Goal: Task Accomplishment & Management: Manage account settings

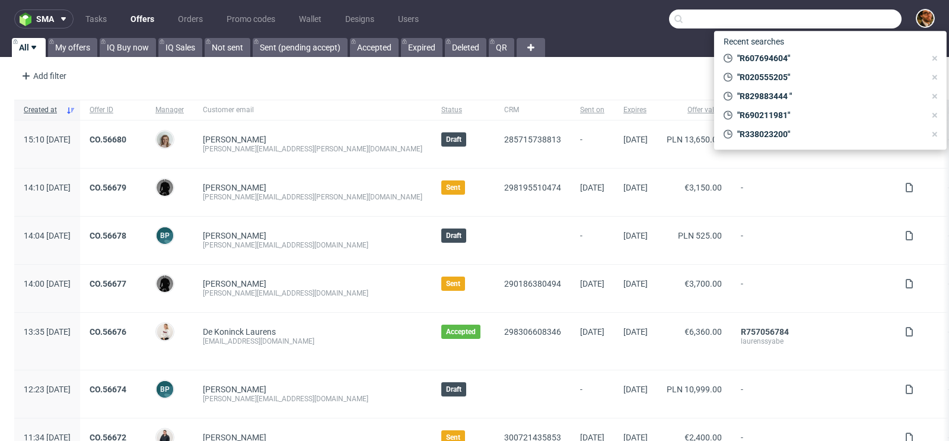
click at [827, 21] on input "text" at bounding box center [785, 18] width 232 height 19
paste input "R338023200"
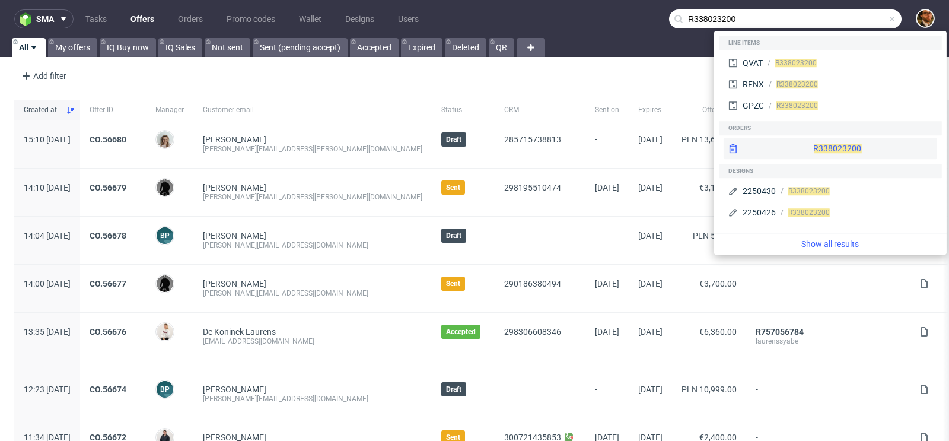
type input "R338023200"
click at [802, 146] on div "R 338023200" at bounding box center [829, 148] width 213 height 21
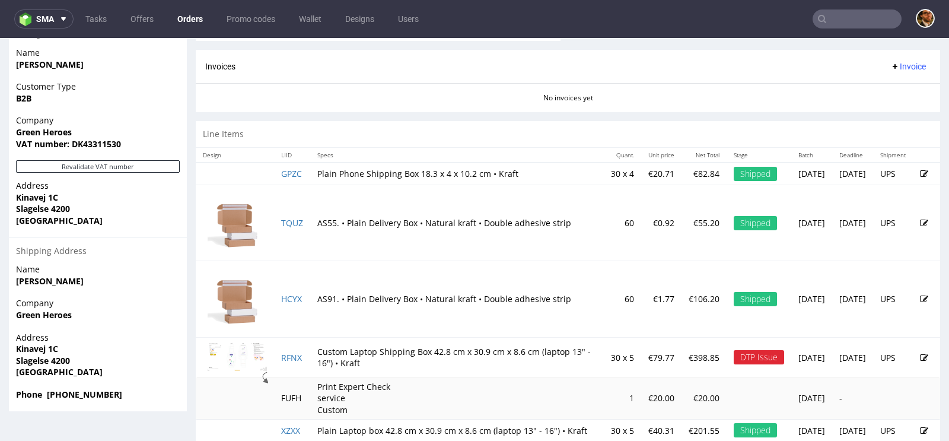
scroll to position [663, 0]
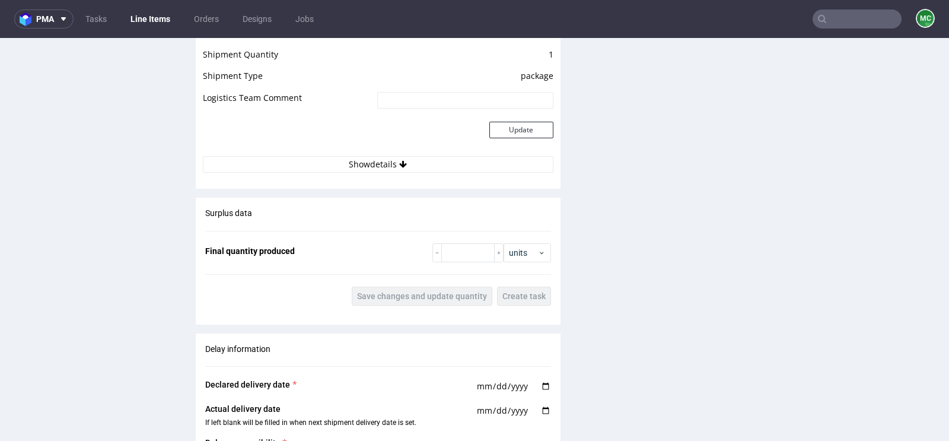
scroll to position [731, 0]
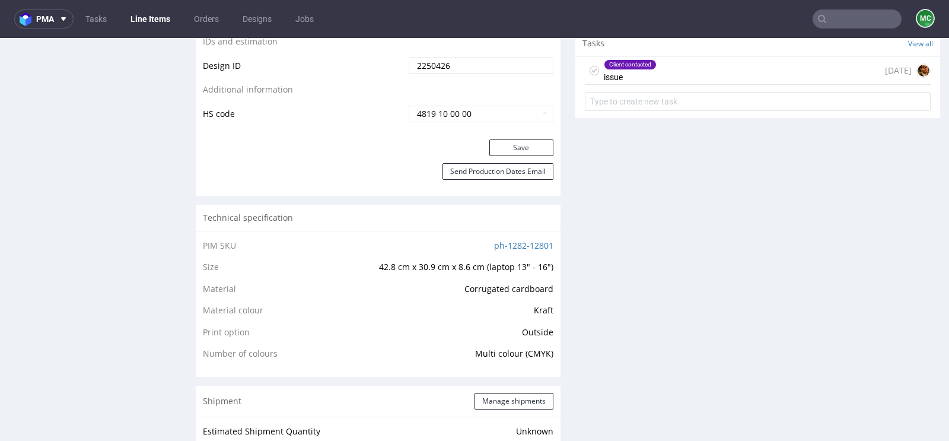
click at [675, 65] on div "Client contacted issue 7 days ago" at bounding box center [758, 71] width 346 height 28
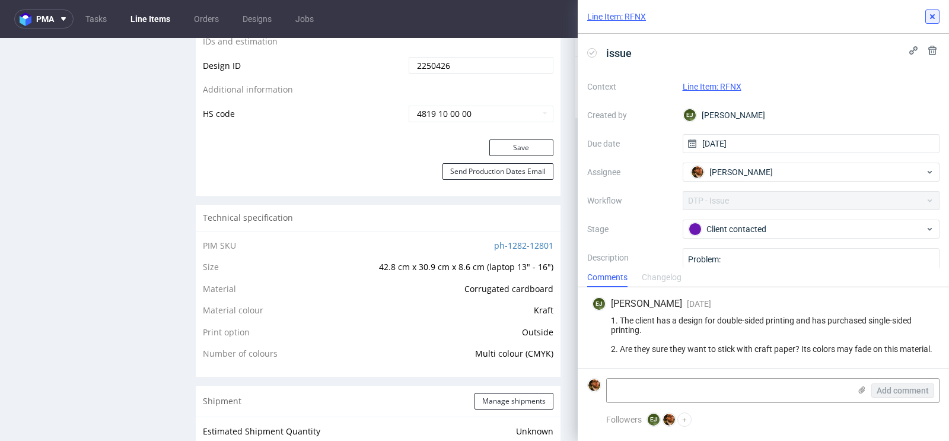
click at [931, 18] on use at bounding box center [932, 16] width 5 height 5
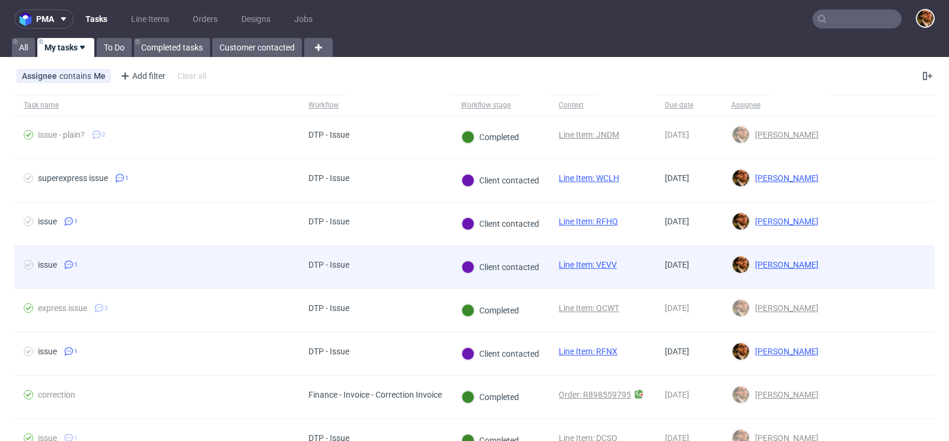
click at [882, 258] on div at bounding box center [881, 266] width 107 height 43
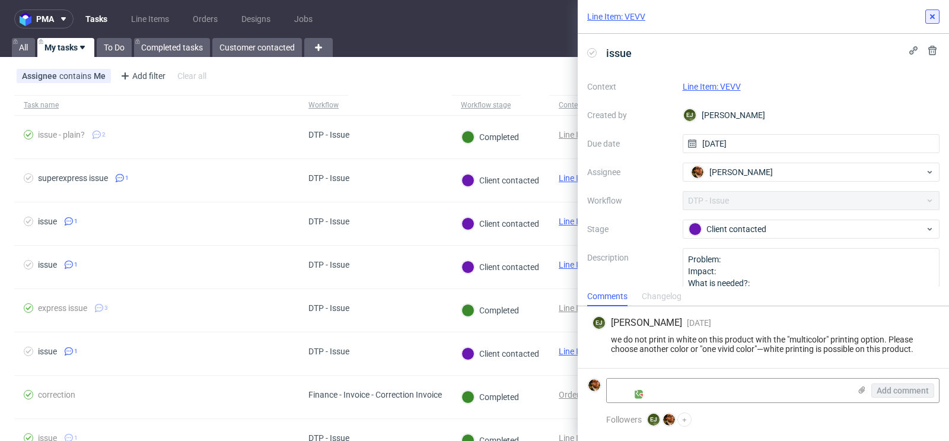
click at [929, 17] on icon at bounding box center [931, 16] width 9 height 9
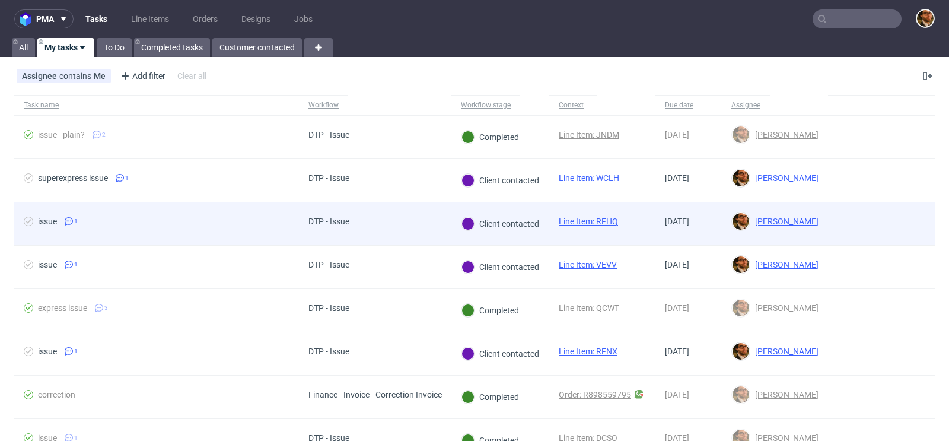
click at [888, 214] on div at bounding box center [881, 223] width 107 height 43
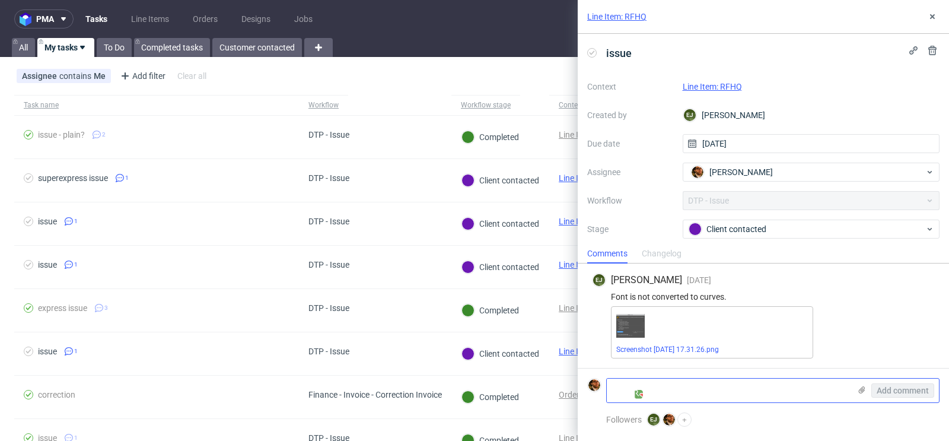
click at [738, 380] on textarea at bounding box center [728, 390] width 243 height 24
click at [860, 390] on icon at bounding box center [861, 389] width 9 height 9
click at [0, 0] on input "file" at bounding box center [0, 0] width 0 height 0
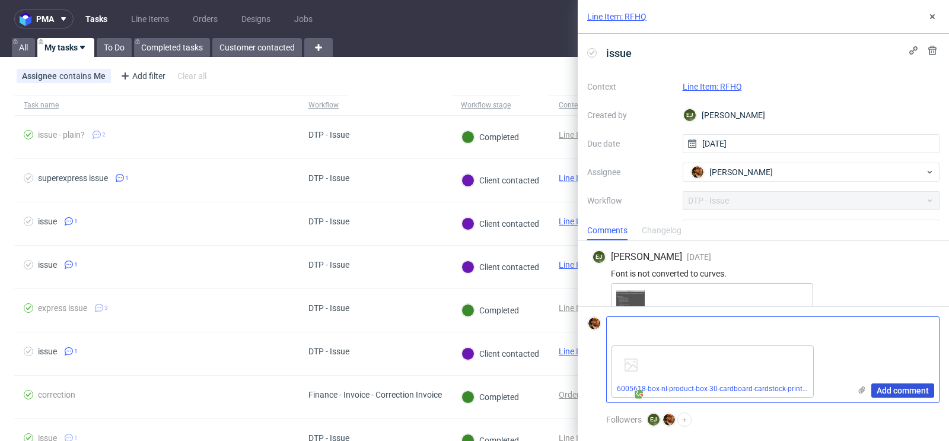
click at [888, 389] on span "Add comment" at bounding box center [902, 390] width 52 height 8
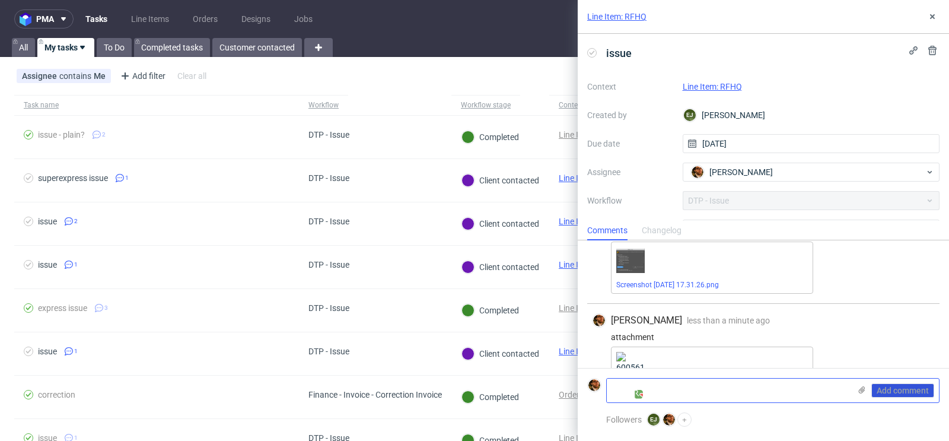
scroll to position [80, 0]
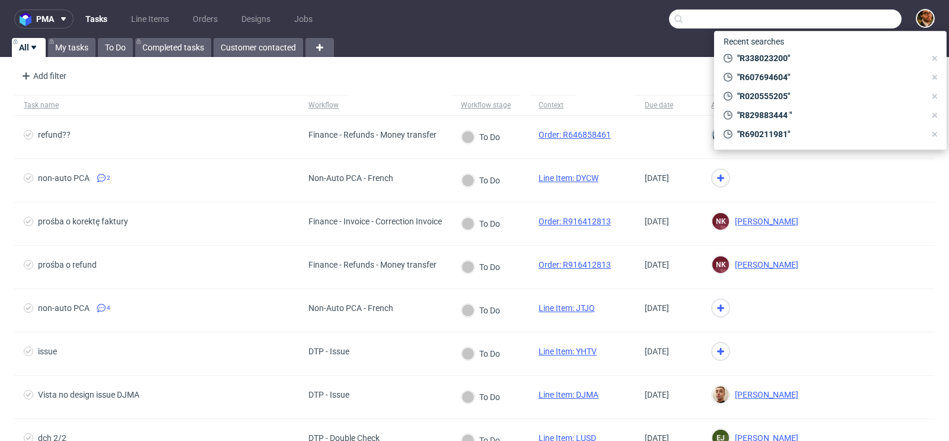
click at [834, 15] on input "text" at bounding box center [785, 18] width 232 height 19
paste input "R020555205"
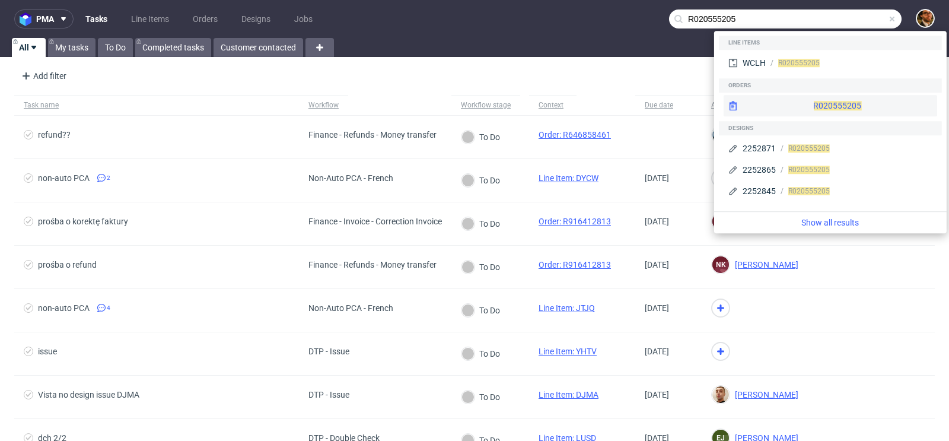
type input "R020555205"
click at [823, 103] on div "R020555205" at bounding box center [829, 105] width 213 height 21
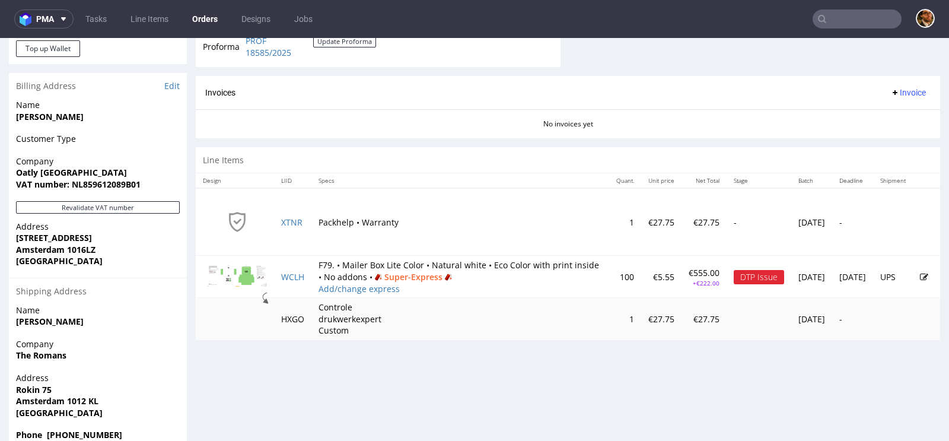
scroll to position [519, 0]
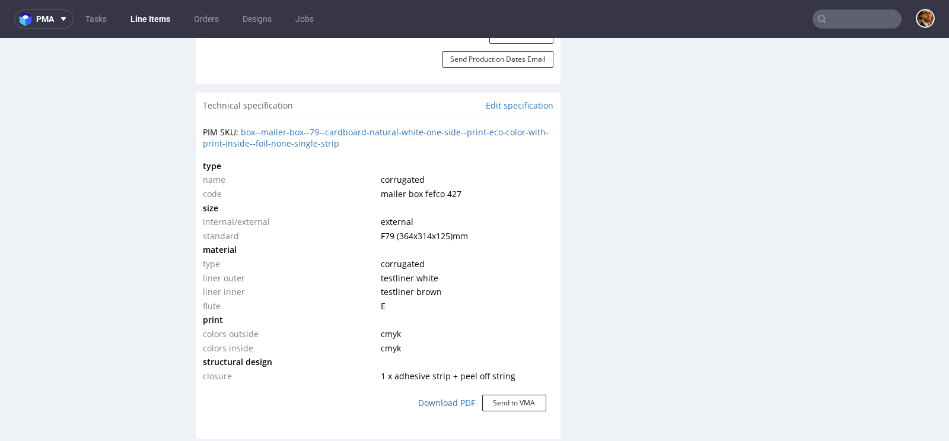
scroll to position [832, 0]
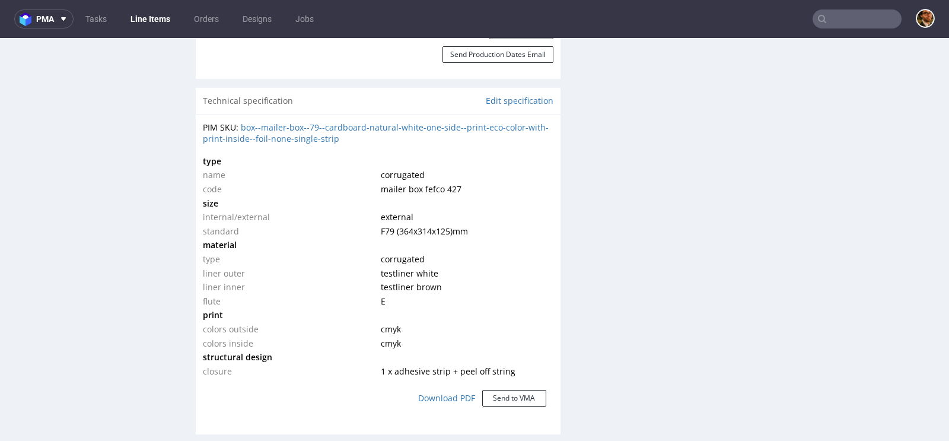
click td "corrugated"
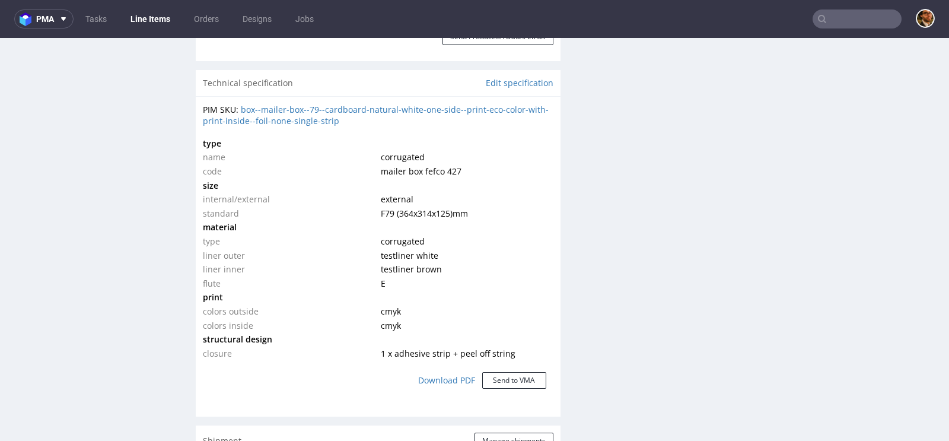
scroll to position [847, 0]
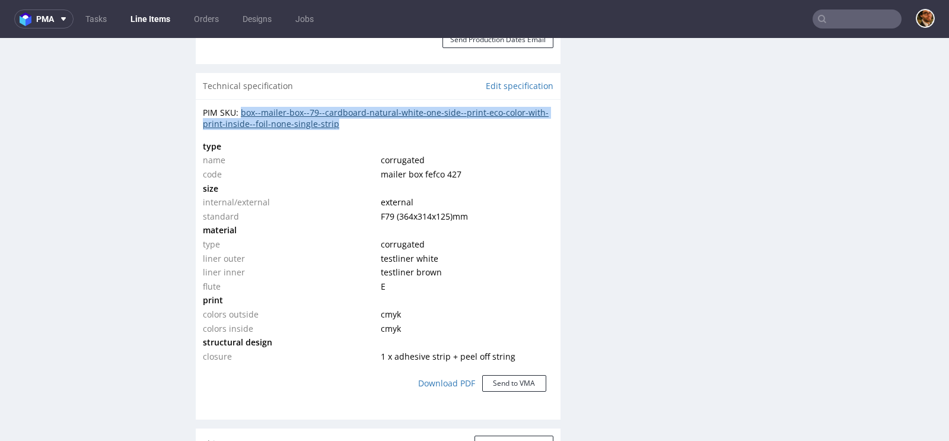
copy link "box--mailer-box--79--cardboard-natural-white-one-side--print-eco-color-with-pri…"
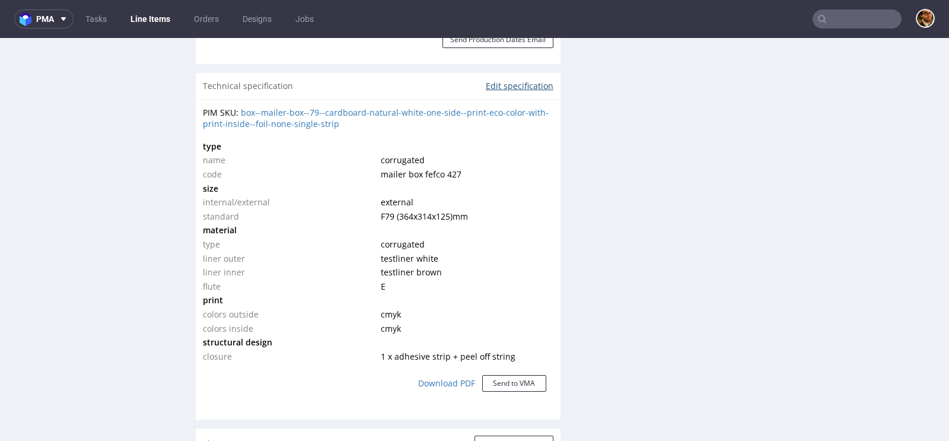
click link "Edit specification"
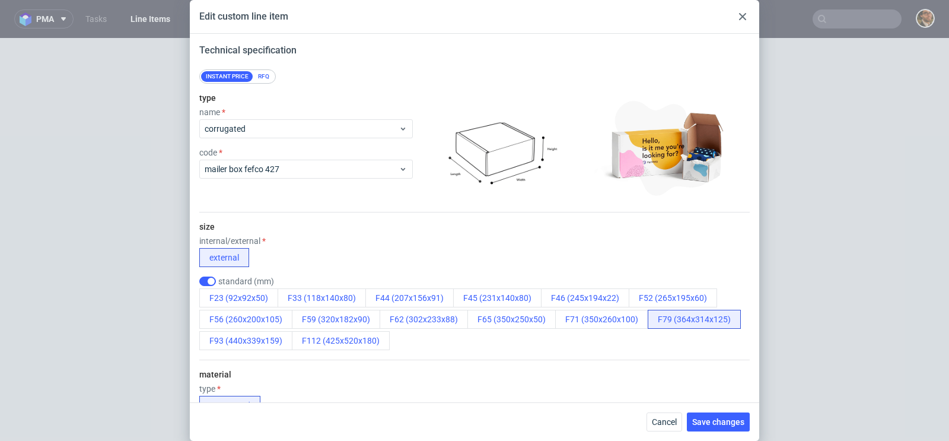
click at [745, 10] on div at bounding box center [742, 16] width 14 height 14
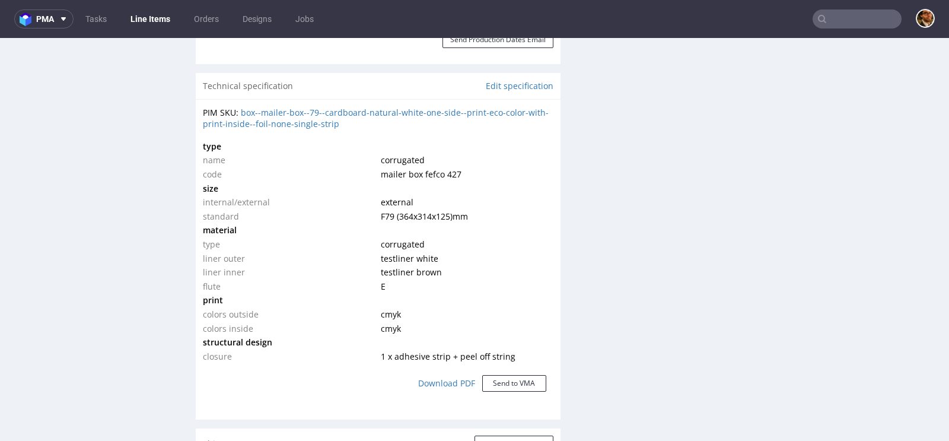
click div "PIM SKU: box--mailer-box--79--cardboard-natural-white-one-side--print-eco-color…"
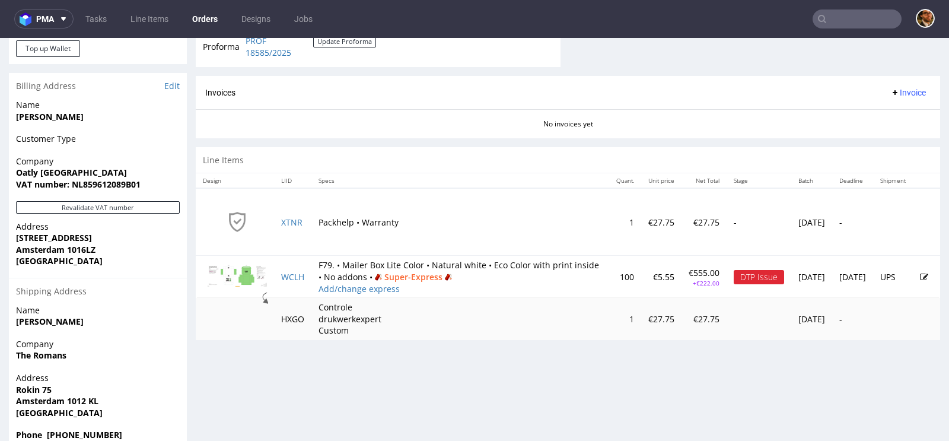
scroll to position [525, 0]
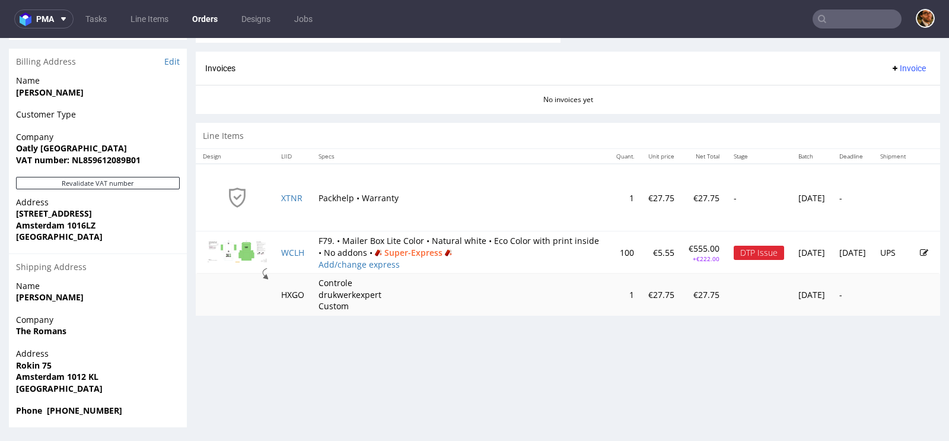
click at [920, 250] on icon at bounding box center [924, 252] width 8 height 8
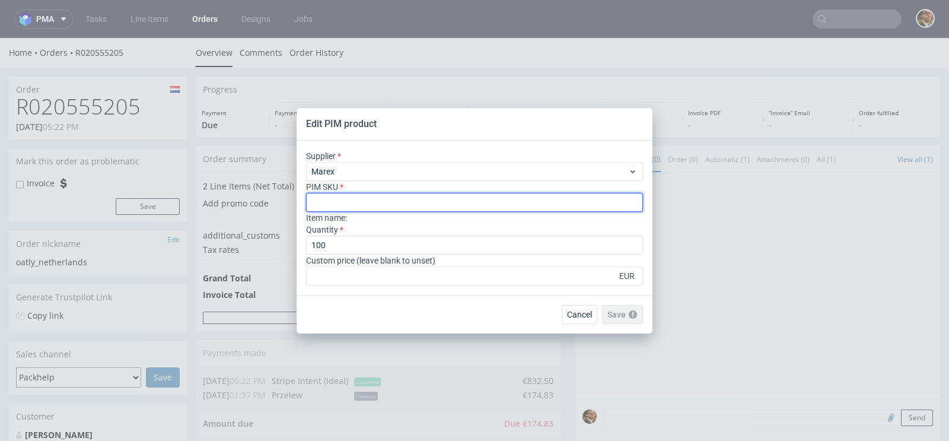
click at [472, 206] on input "text" at bounding box center [474, 202] width 337 height 19
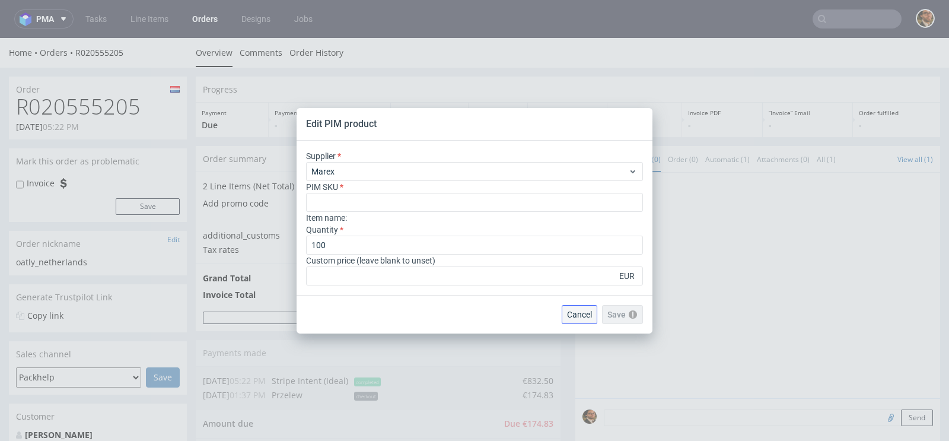
click at [579, 310] on span "Cancel" at bounding box center [579, 314] width 25 height 8
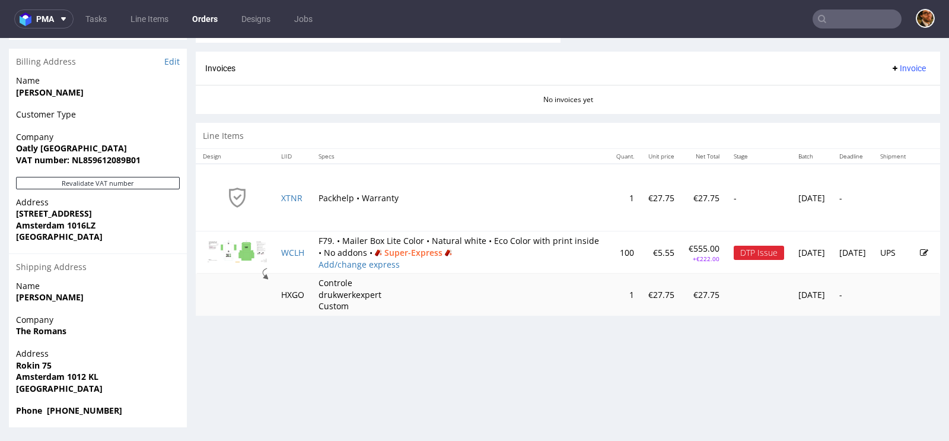
scroll to position [3, 0]
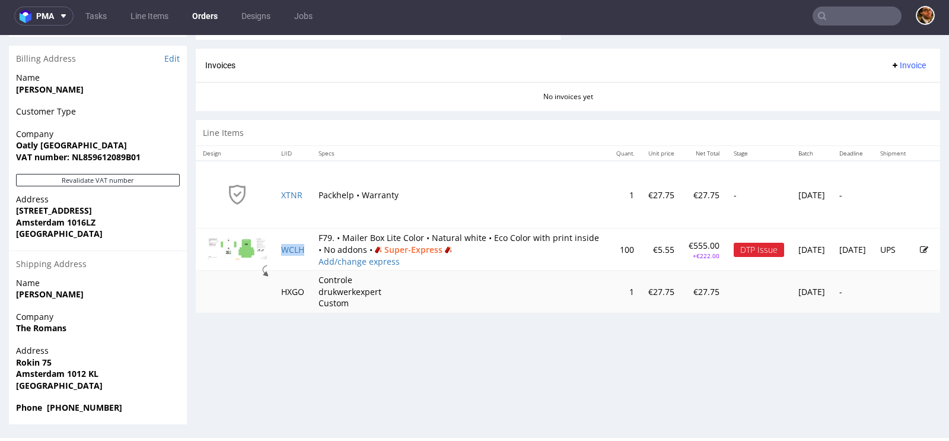
click at [920, 248] on icon at bounding box center [924, 249] width 8 height 8
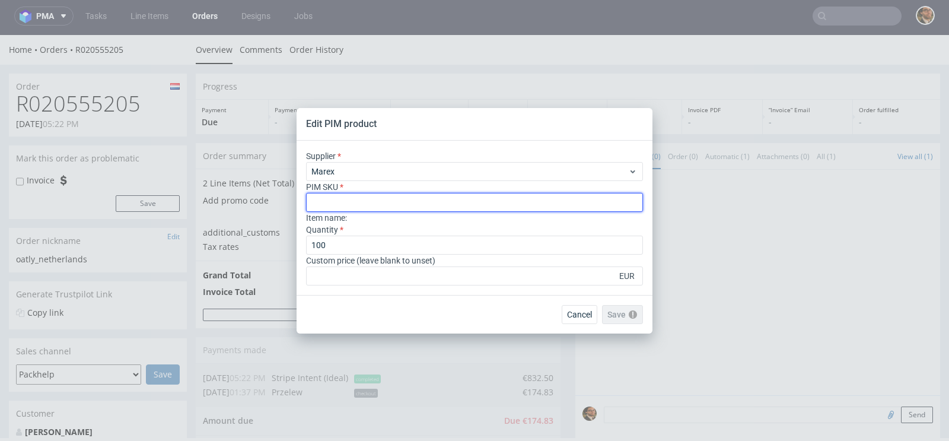
click at [358, 204] on input "text" at bounding box center [474, 202] width 337 height 19
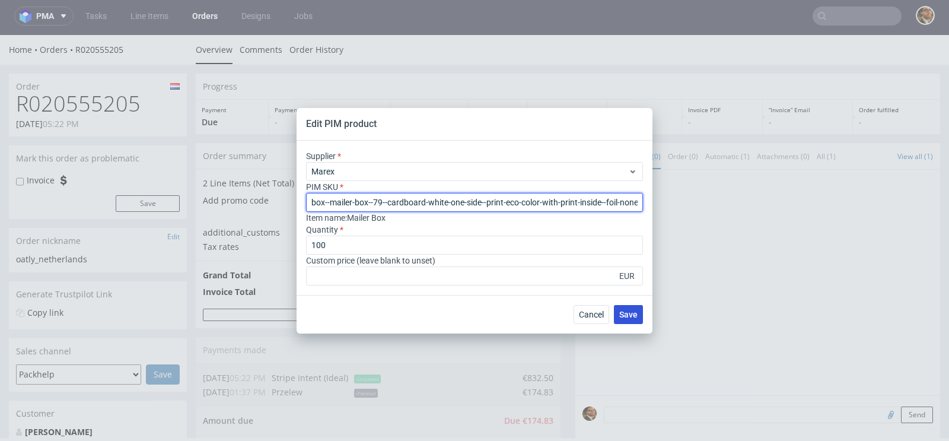
type input "box--mailer-box--79--cardboard-white-one-side--print-eco-color-with-print-insid…"
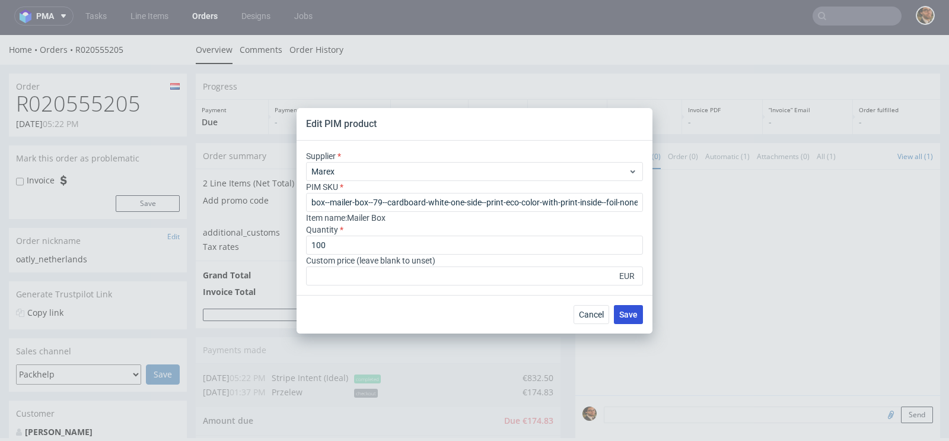
click at [628, 313] on span "Save" at bounding box center [628, 314] width 18 height 8
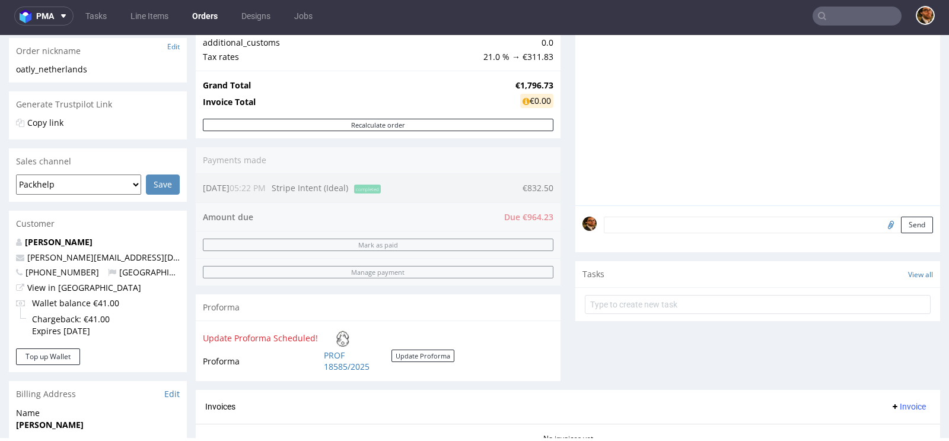
scroll to position [113, 0]
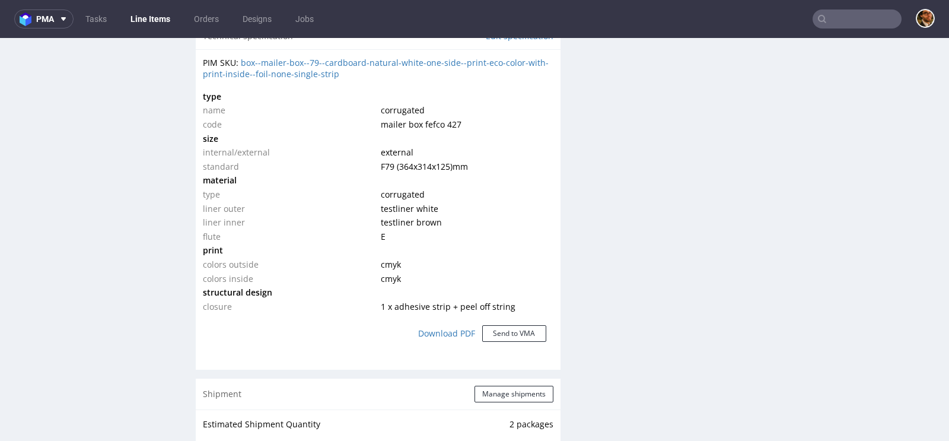
scroll to position [895, 0]
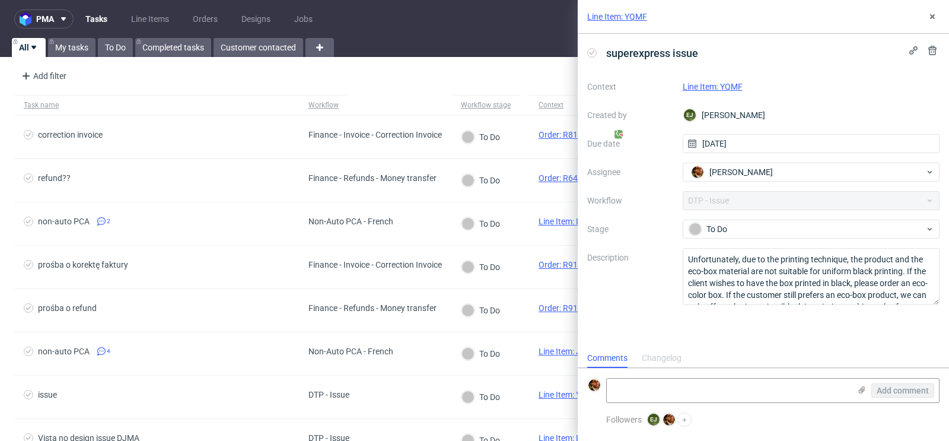
click at [712, 82] on link "Line Item: YQMF" at bounding box center [712, 86] width 60 height 9
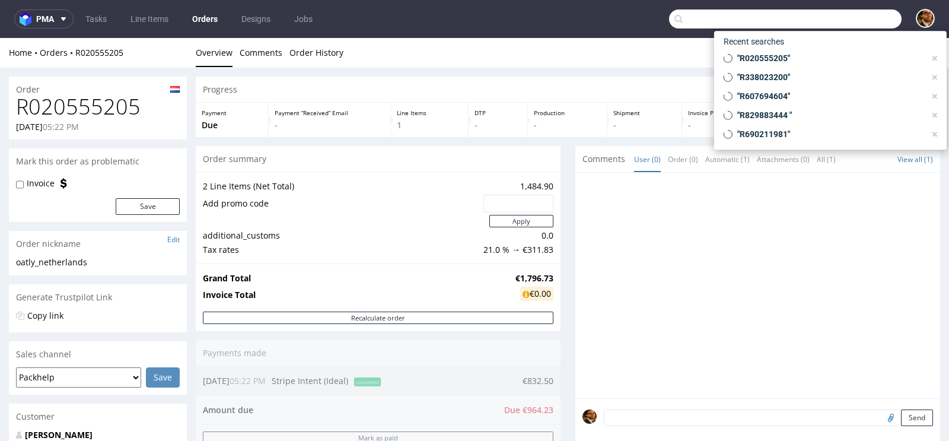
click at [837, 14] on input "text" at bounding box center [785, 18] width 232 height 19
paste input "R338023200"
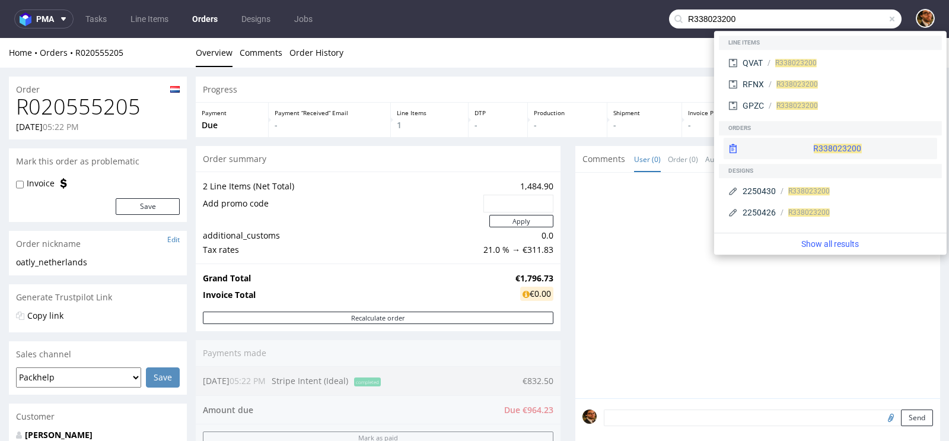
type input "R338023200"
click at [810, 148] on div "R338023200" at bounding box center [829, 148] width 213 height 21
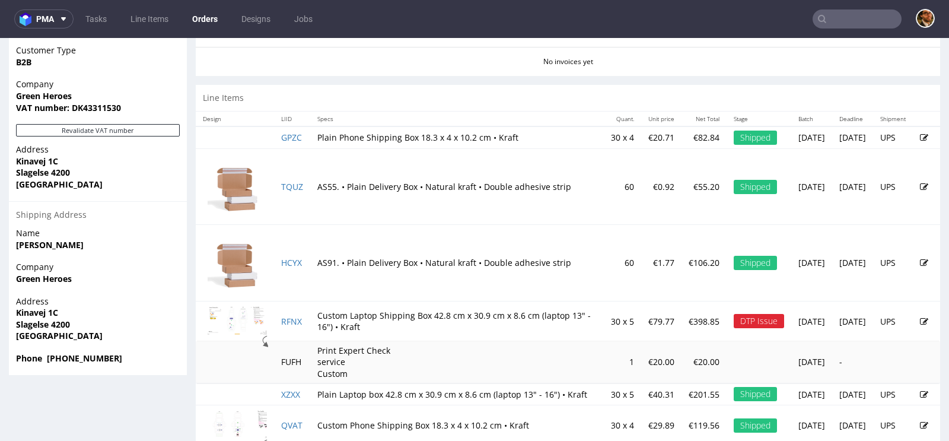
scroll to position [645, 0]
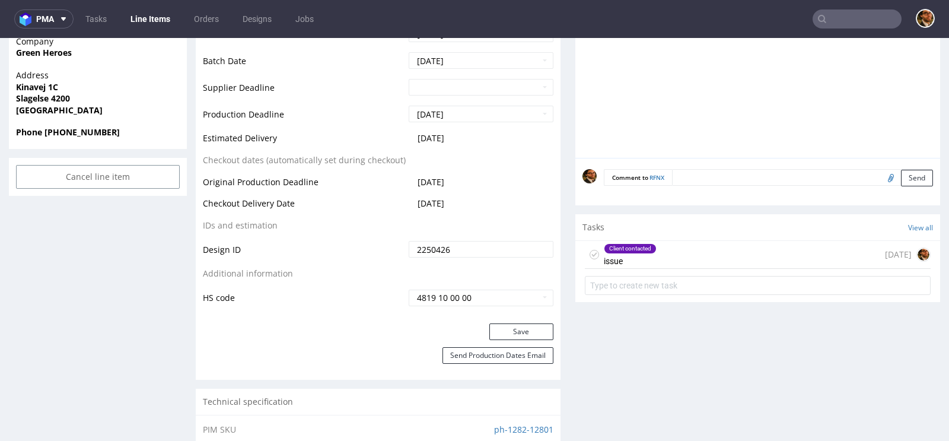
scroll to position [550, 0]
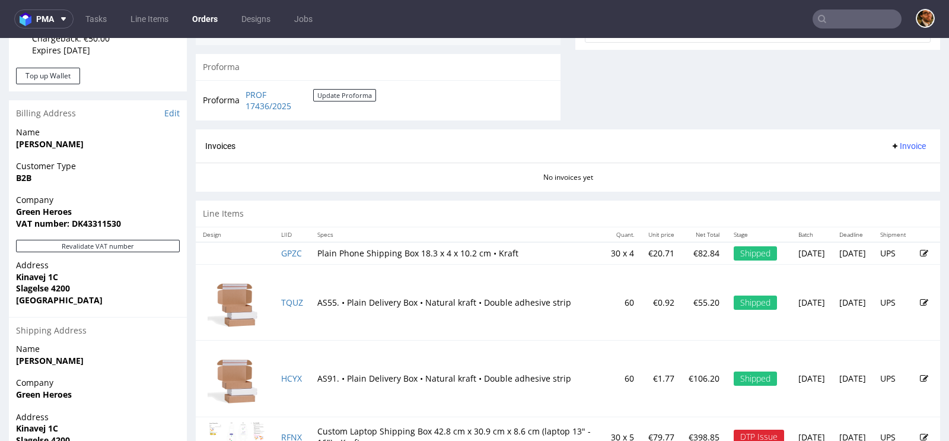
scroll to position [663, 0]
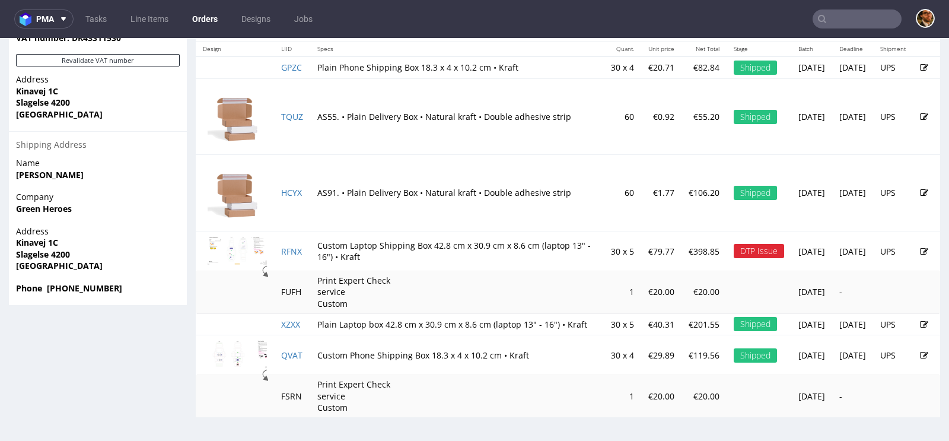
click at [920, 247] on icon at bounding box center [924, 251] width 8 height 8
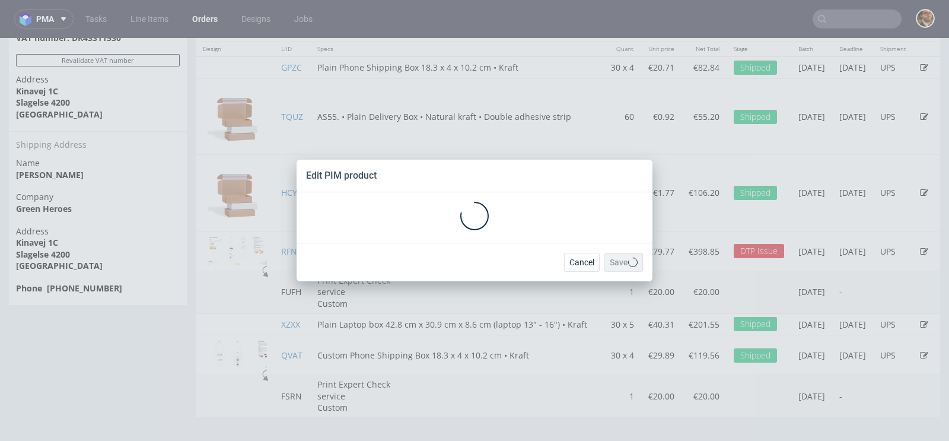
scroll to position [0, 0]
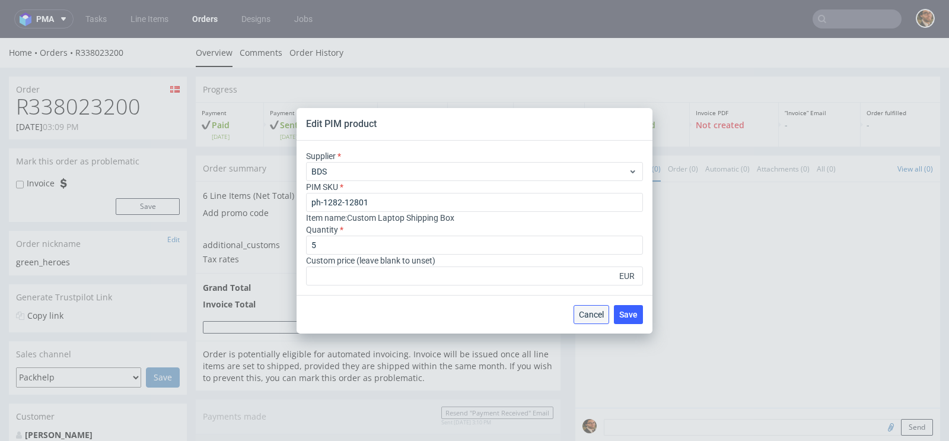
click at [592, 310] on span "Cancel" at bounding box center [591, 314] width 25 height 8
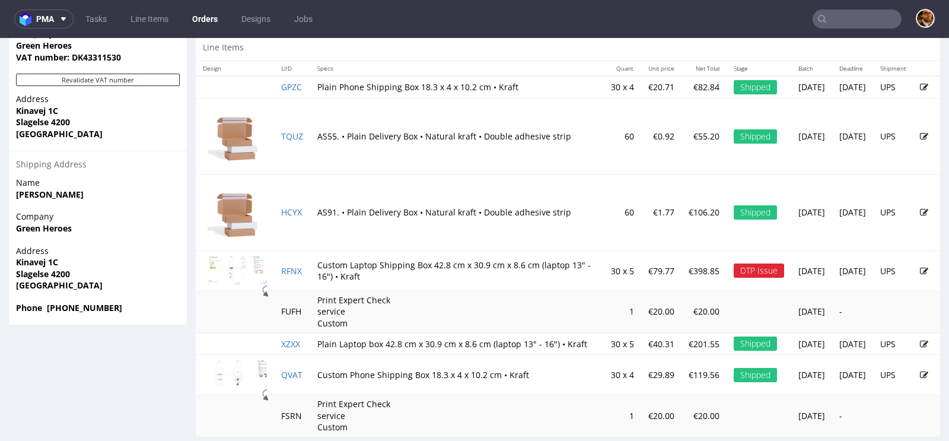
scroll to position [663, 0]
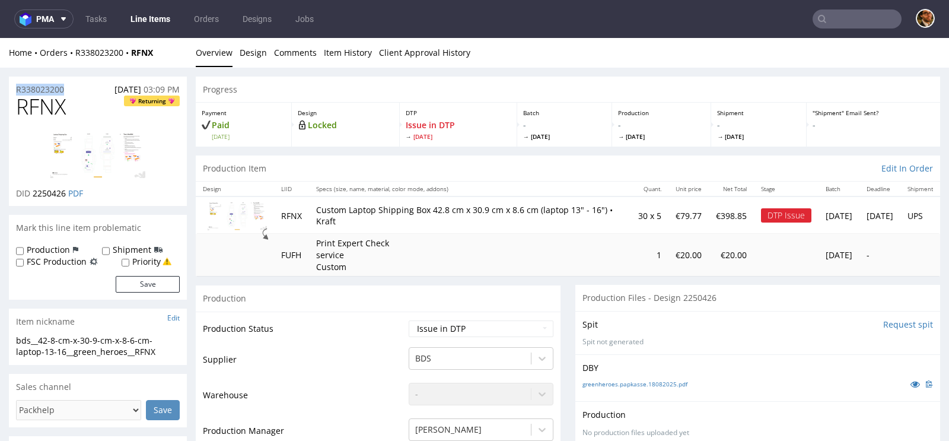
drag, startPoint x: 68, startPoint y: 88, endPoint x: 14, endPoint y: 88, distance: 54.0
click at [14, 88] on div "R338023200 18.08.2025 03:09 PM" at bounding box center [98, 85] width 178 height 19
copy p "R338023200"
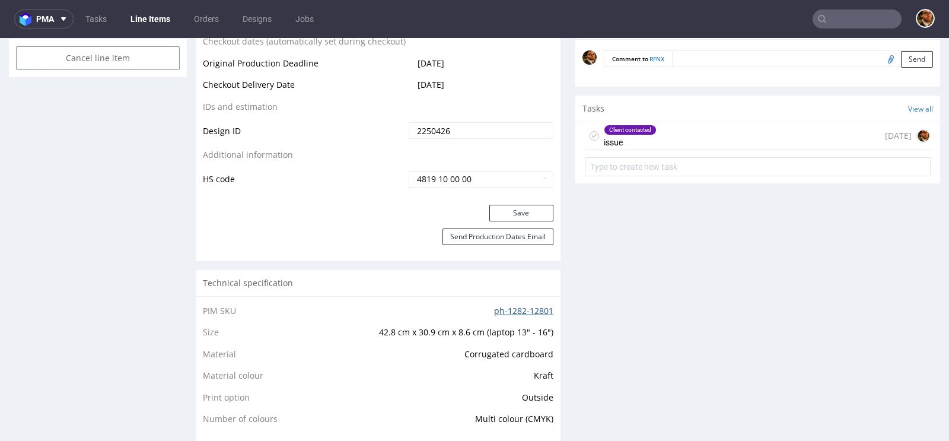
scroll to position [678, 0]
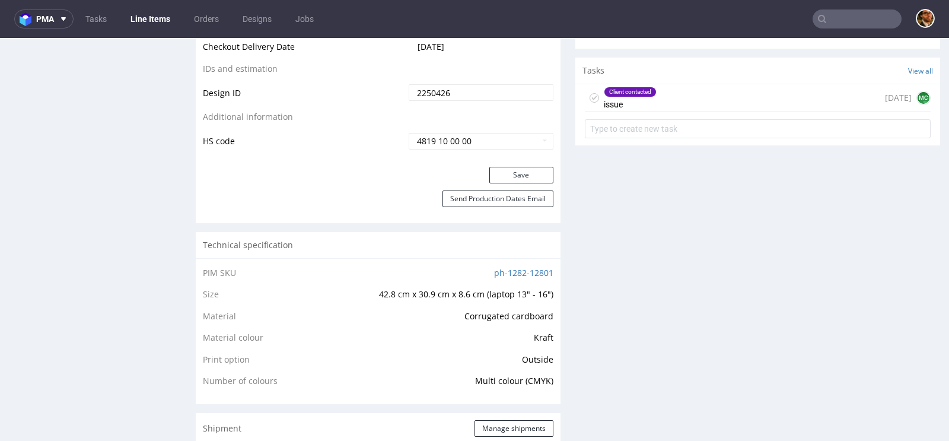
scroll to position [737, 0]
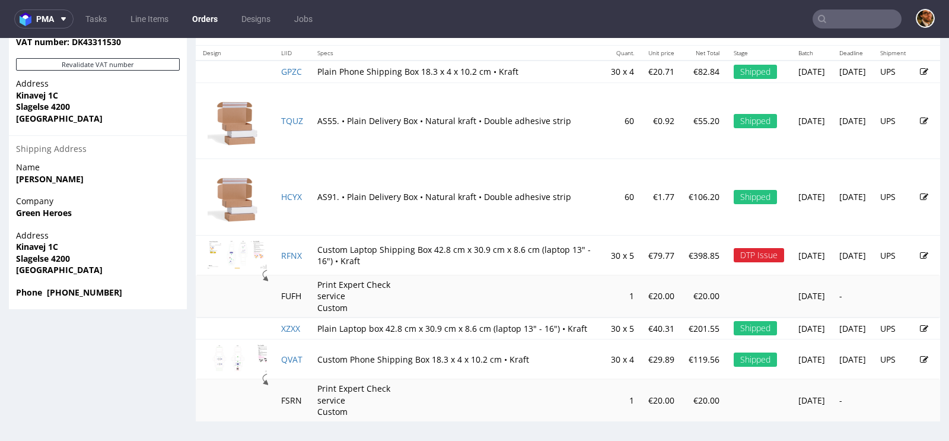
scroll to position [663, 0]
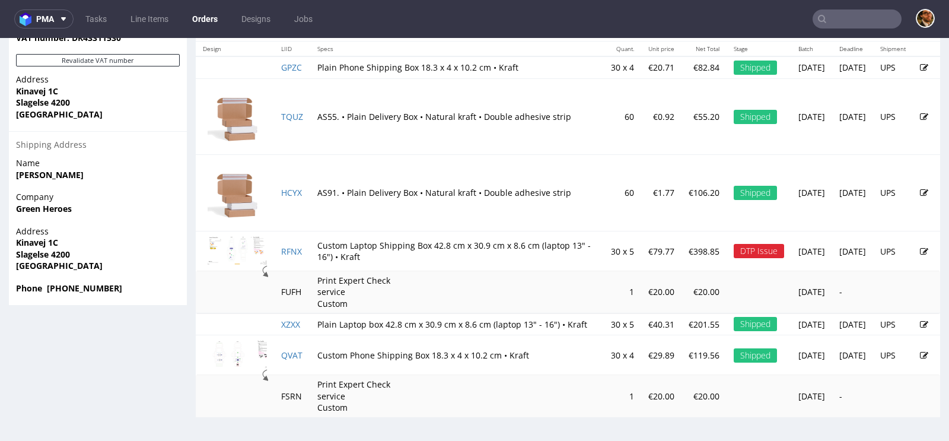
click at [920, 247] on icon at bounding box center [924, 251] width 8 height 8
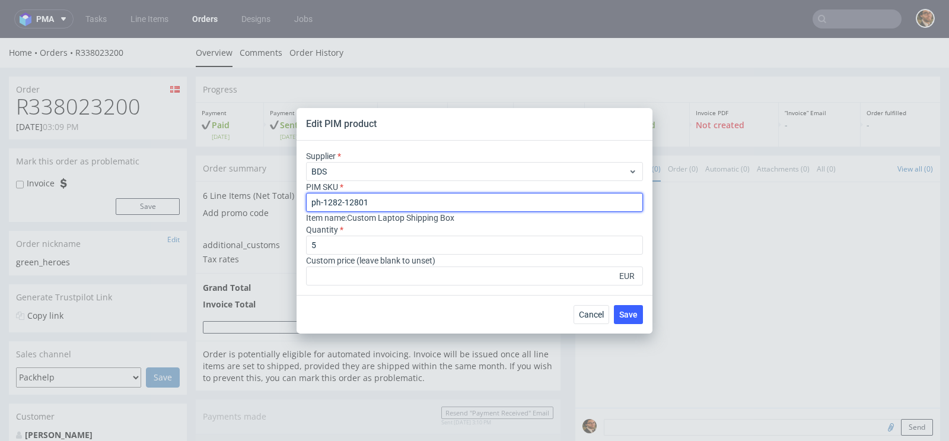
drag, startPoint x: 390, startPoint y: 197, endPoint x: 266, endPoint y: 197, distance: 124.5
click at [266, 197] on div "Edit PIM product Supplier BDS PIM SKU ph-1282-12801 Item name : Custom Laptop S…" at bounding box center [474, 220] width 949 height 441
paste input "ph-1282-12805"
type input "ph-1282-12805"
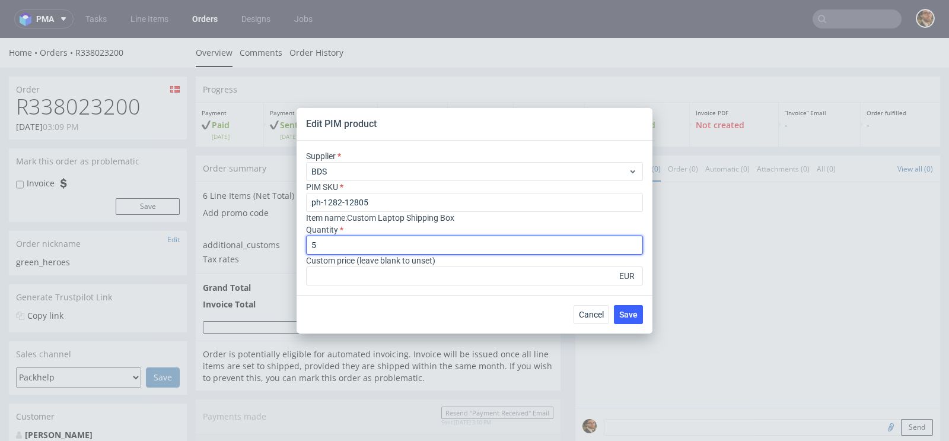
click at [341, 243] on input "5" at bounding box center [474, 244] width 337 height 19
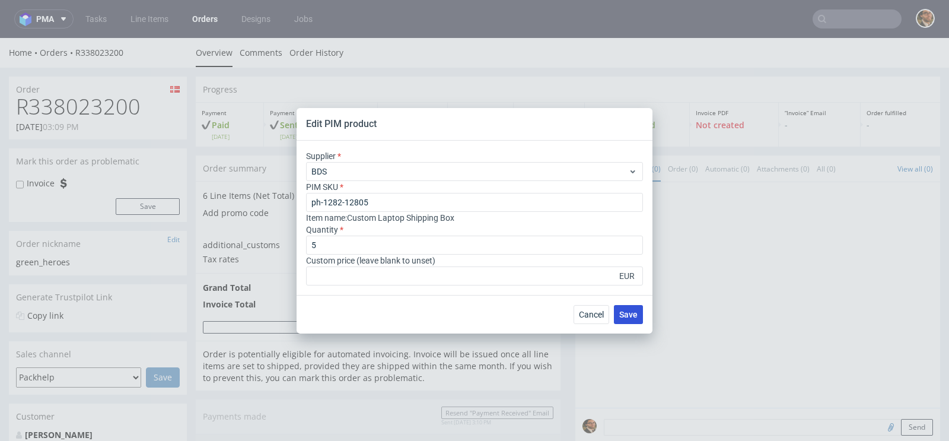
click at [629, 318] on span "Save" at bounding box center [628, 314] width 18 height 8
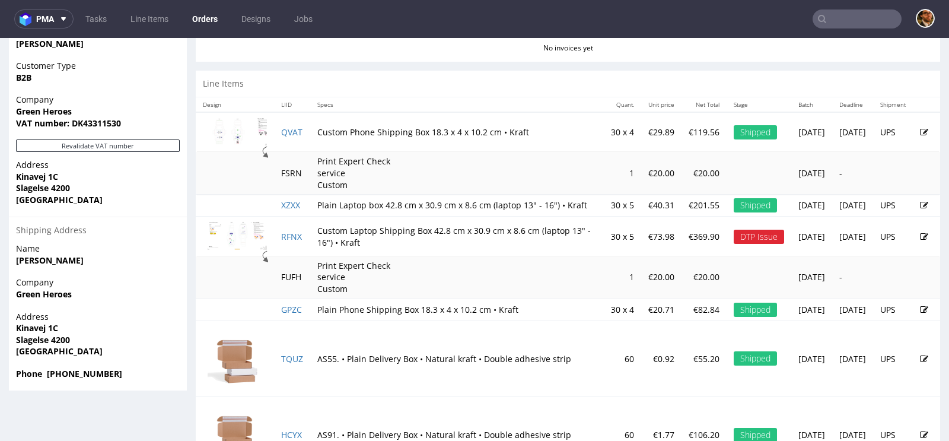
scroll to position [589, 0]
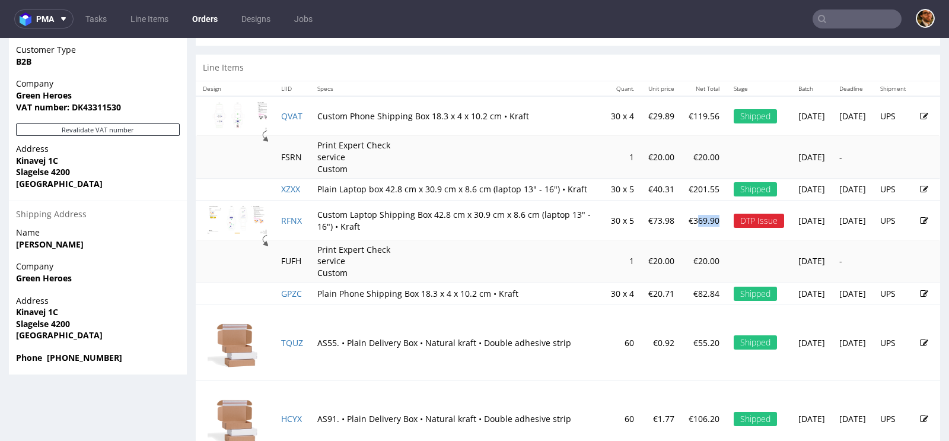
drag, startPoint x: 665, startPoint y: 225, endPoint x: 644, endPoint y: 228, distance: 21.6
click at [688, 227] on p "€369.90" at bounding box center [703, 221] width 31 height 12
click at [681, 226] on td "€369.90" at bounding box center [703, 220] width 45 height 40
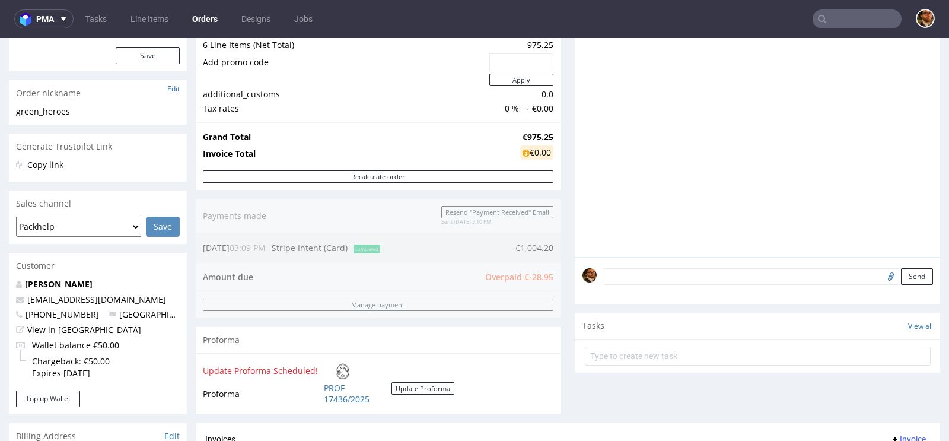
scroll to position [160, 0]
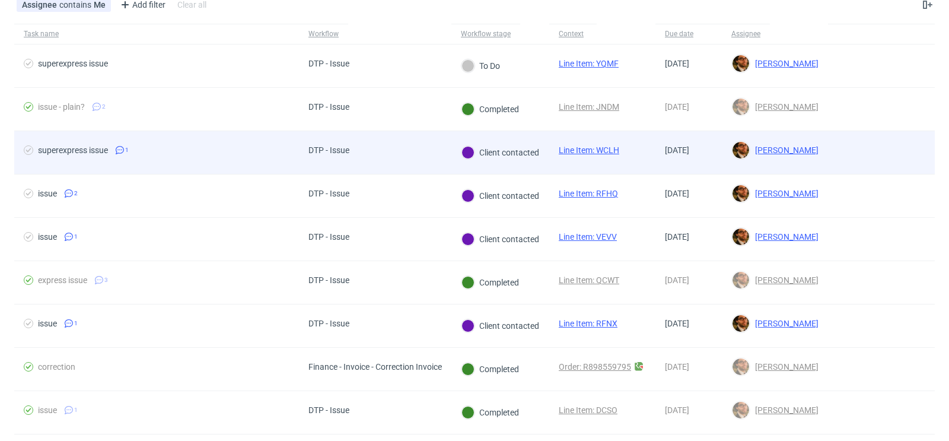
scroll to position [72, 0]
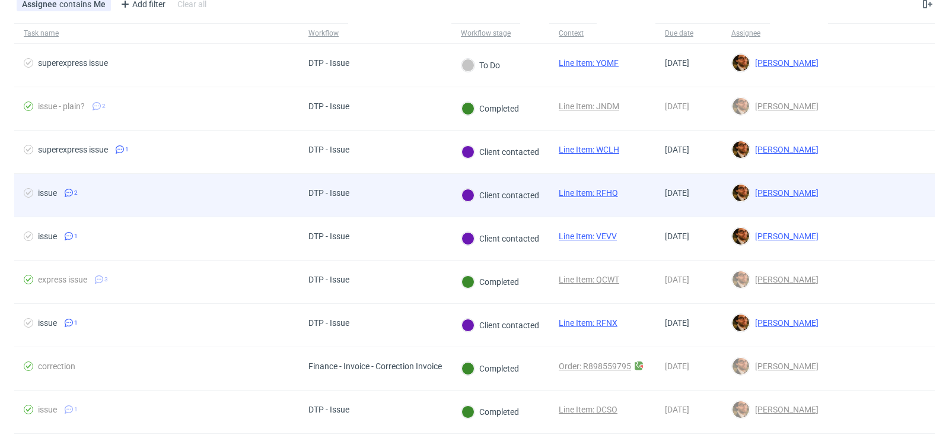
click at [873, 196] on div at bounding box center [881, 195] width 107 height 43
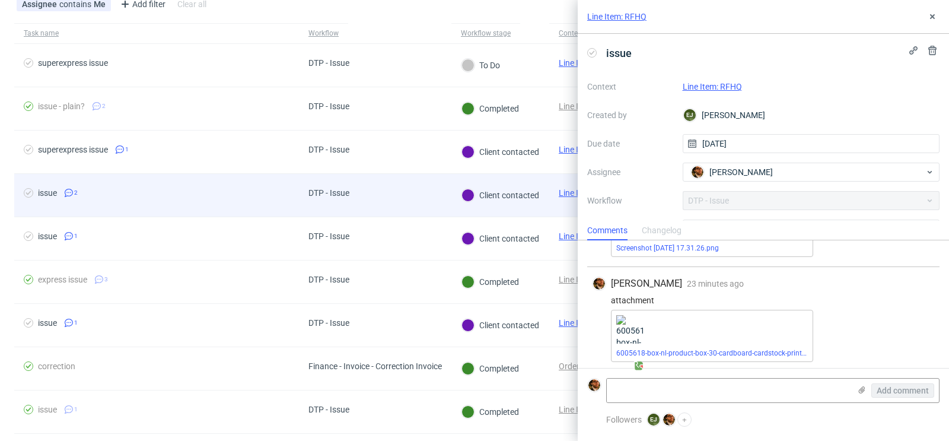
scroll to position [80, 0]
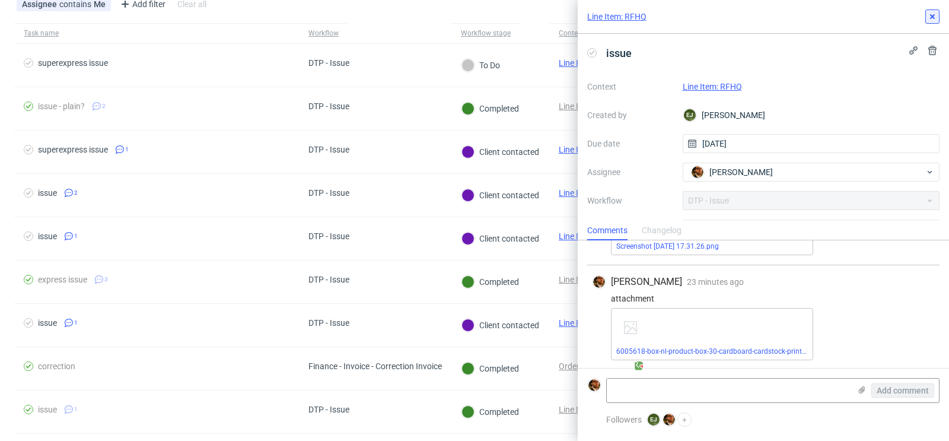
click at [930, 19] on icon at bounding box center [931, 16] width 9 height 9
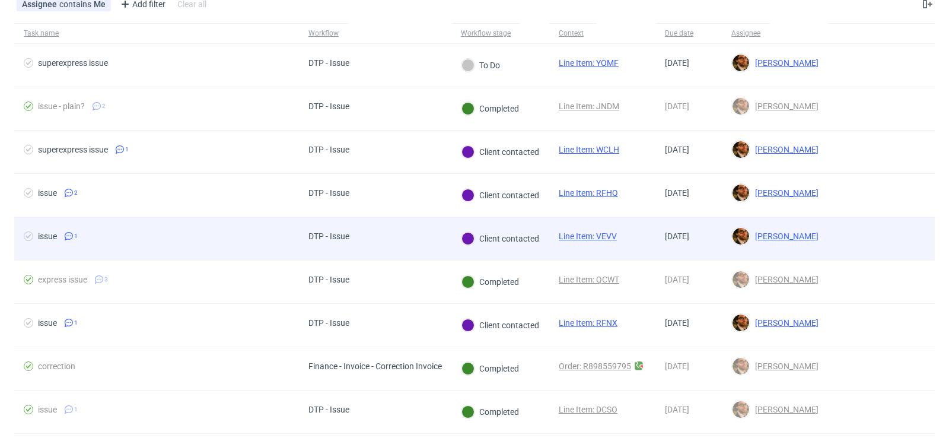
click at [893, 241] on div at bounding box center [881, 238] width 107 height 43
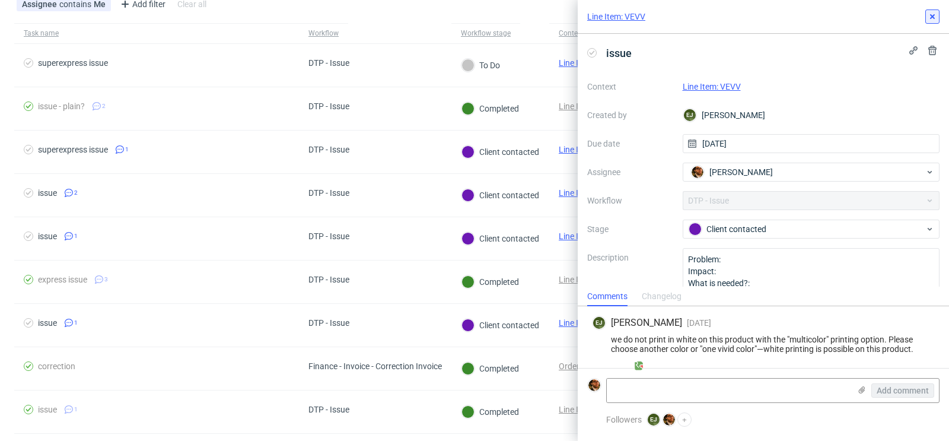
click at [934, 21] on button at bounding box center [932, 16] width 14 height 14
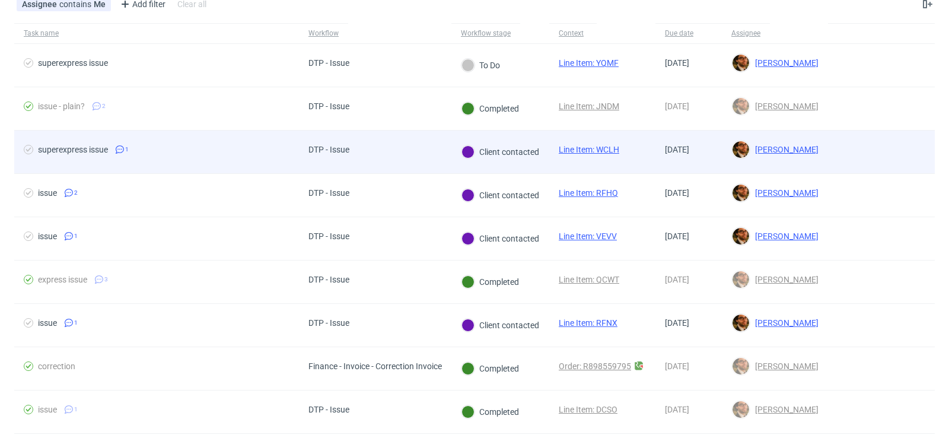
click at [878, 154] on div at bounding box center [881, 151] width 107 height 43
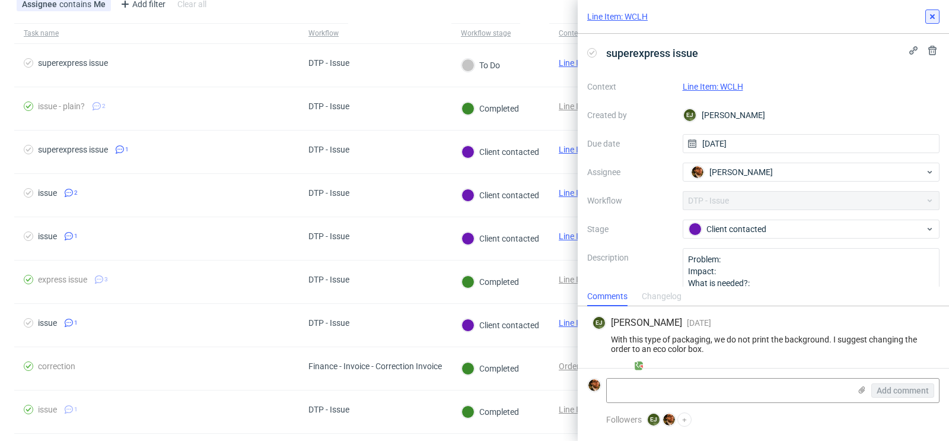
click at [930, 14] on icon at bounding box center [931, 16] width 9 height 9
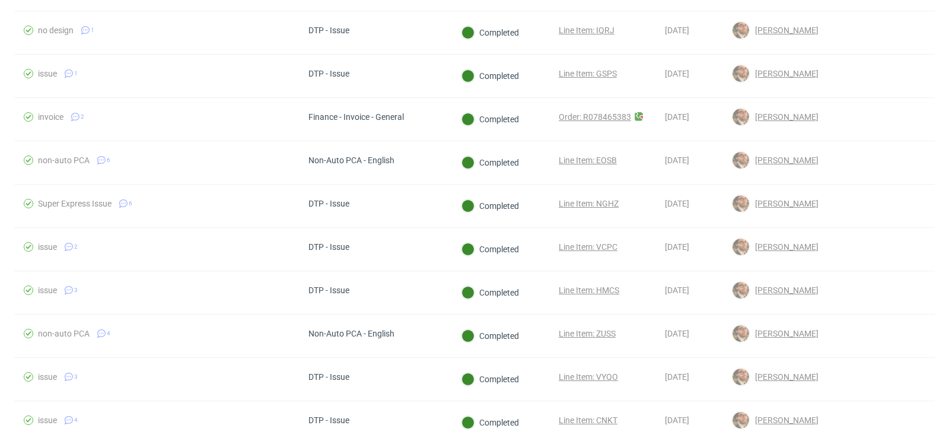
scroll to position [659, 0]
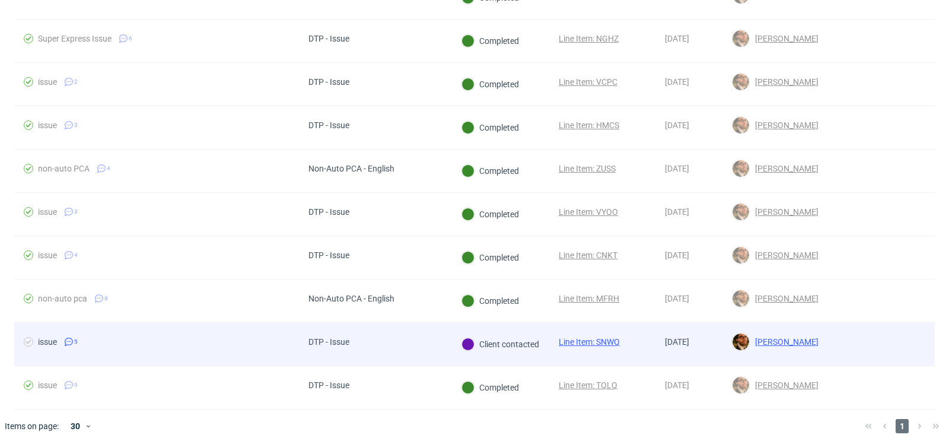
click at [873, 330] on div at bounding box center [881, 344] width 107 height 43
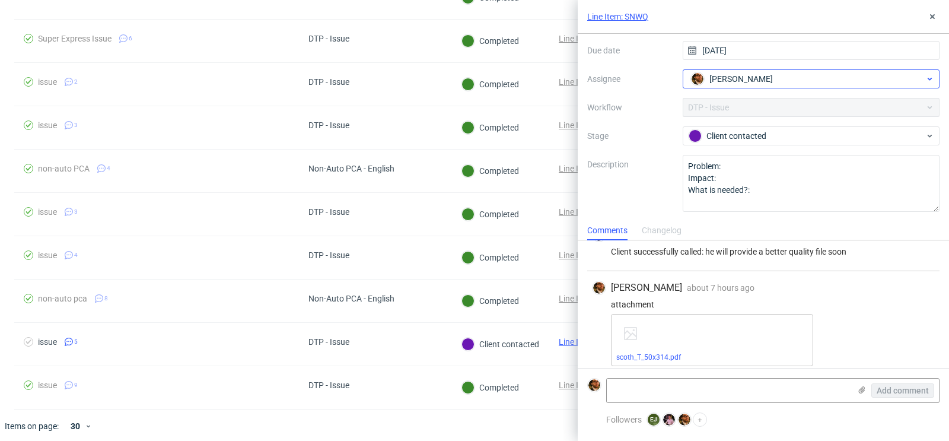
scroll to position [185, 0]
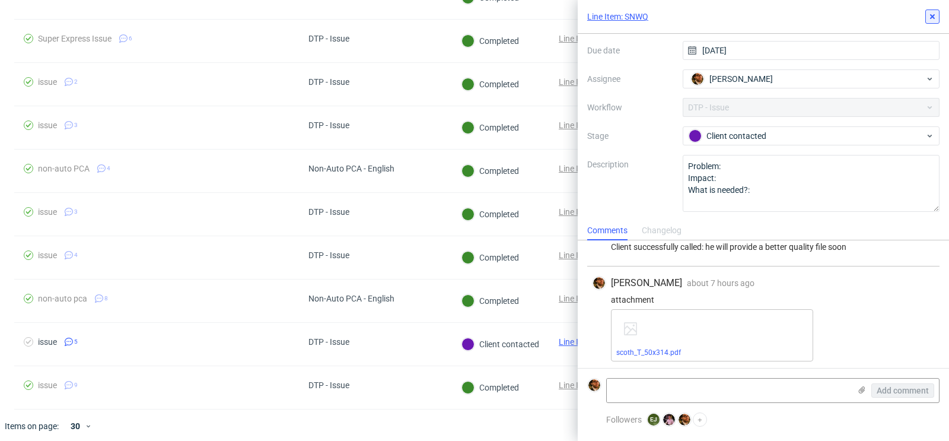
click at [933, 13] on icon at bounding box center [931, 16] width 9 height 9
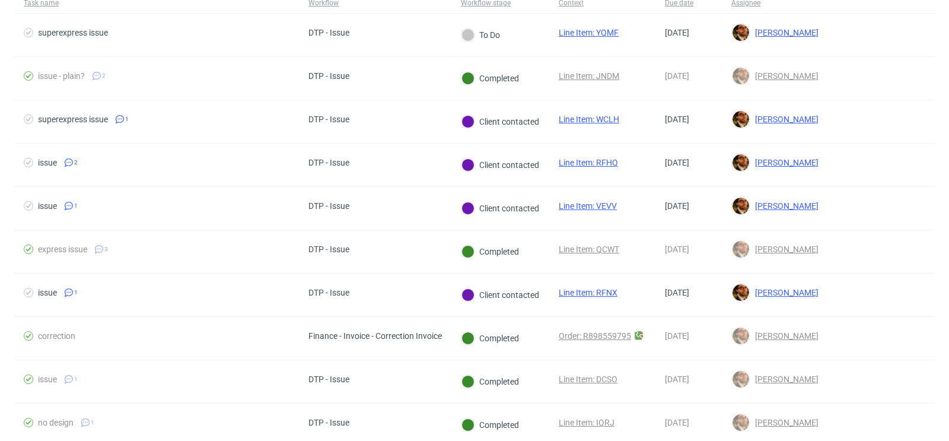
scroll to position [162, 0]
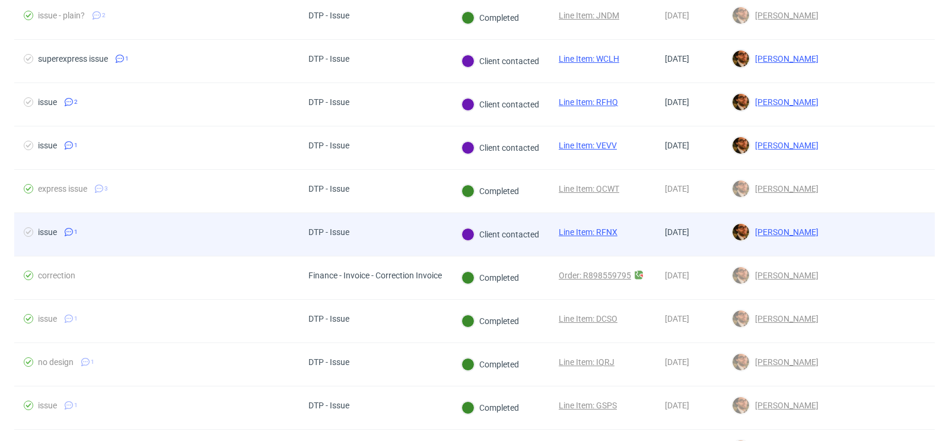
click at [867, 238] on div at bounding box center [881, 234] width 107 height 43
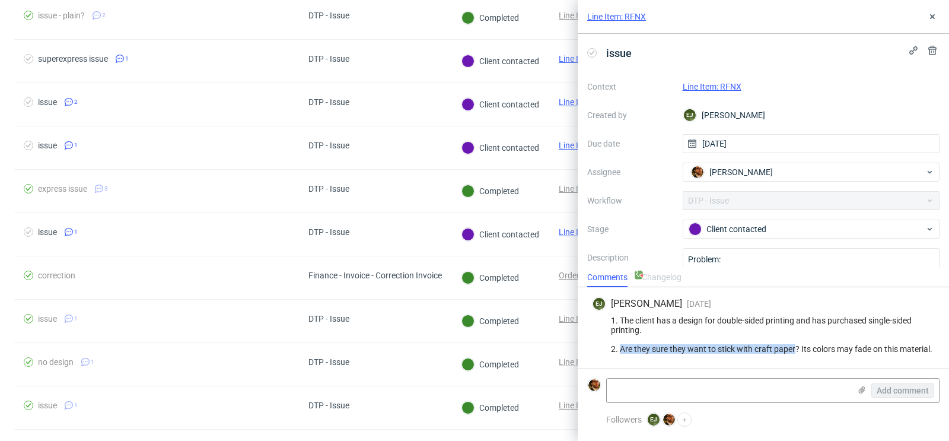
drag, startPoint x: 621, startPoint y: 351, endPoint x: 796, endPoint y: 346, distance: 174.4
click at [796, 346] on div "1. The client has a design for double-sided printing and has purchased single-s…" at bounding box center [763, 334] width 343 height 38
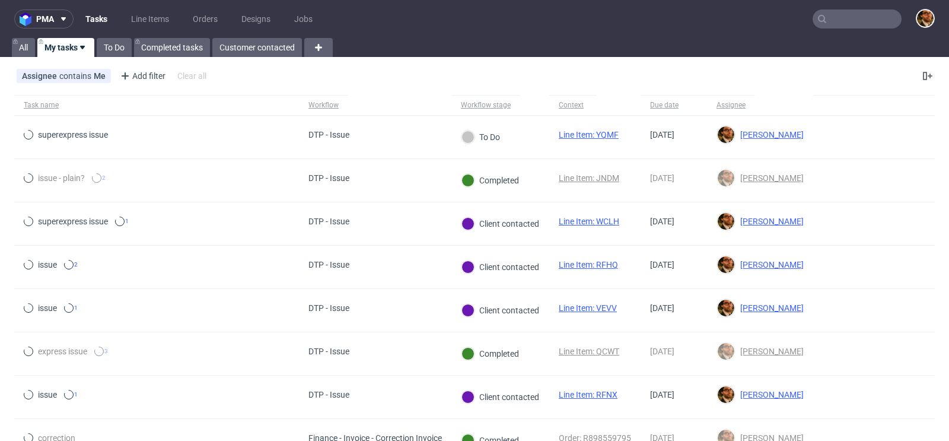
click at [846, 19] on input "text" at bounding box center [856, 18] width 89 height 19
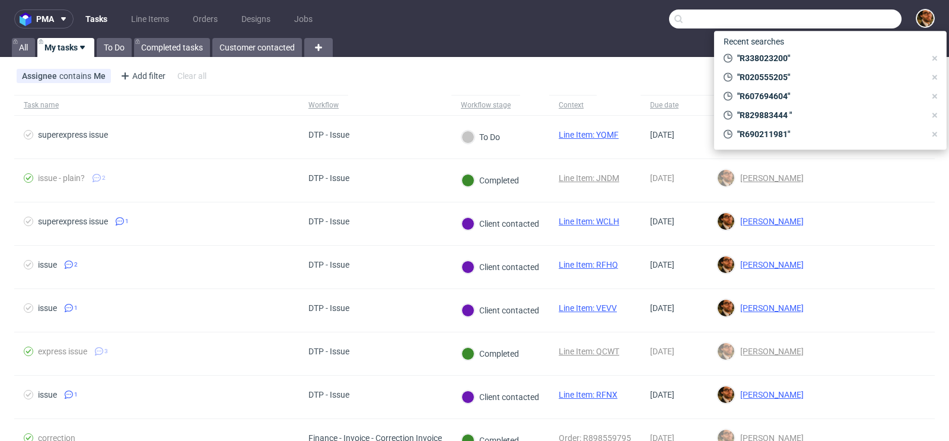
paste input "R338023200"
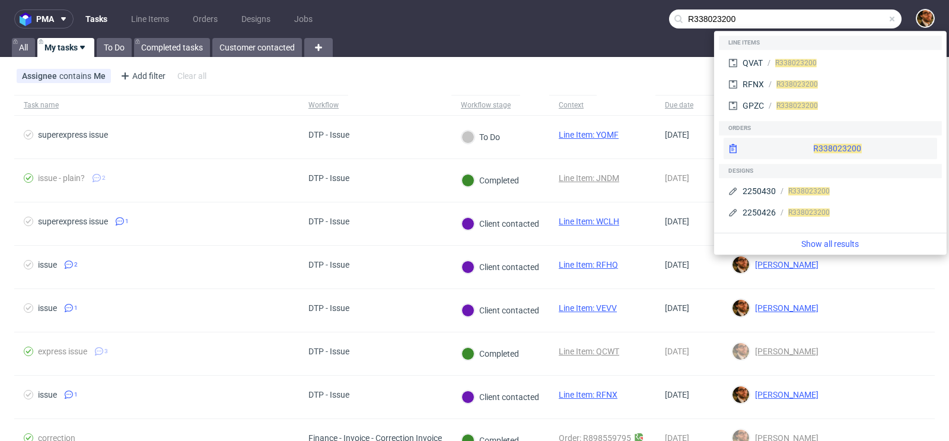
type input "R338023200"
click at [806, 146] on div "R338023200" at bounding box center [829, 148] width 213 height 21
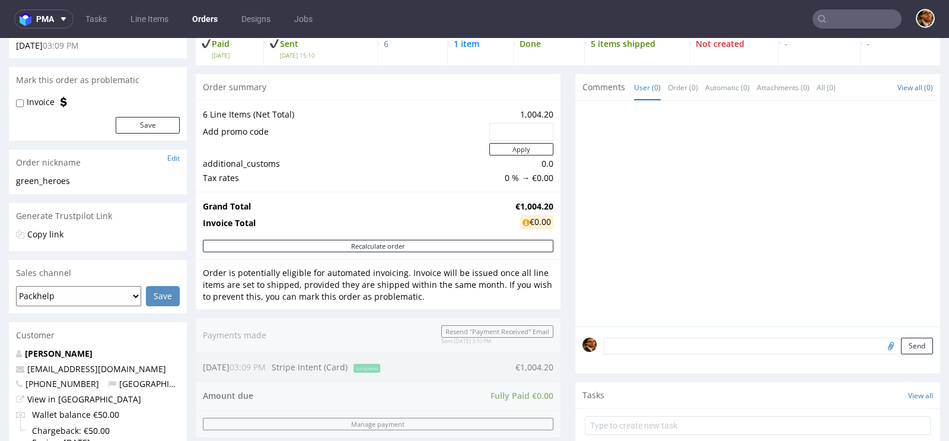
scroll to position [168, 0]
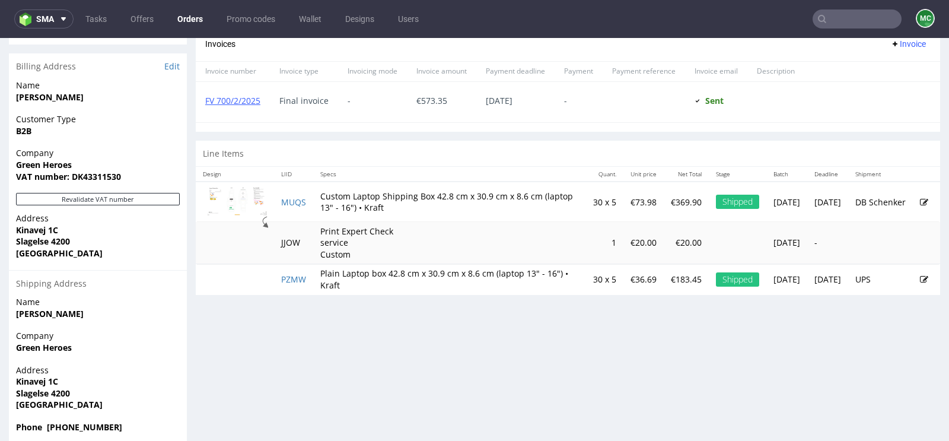
scroll to position [537, 0]
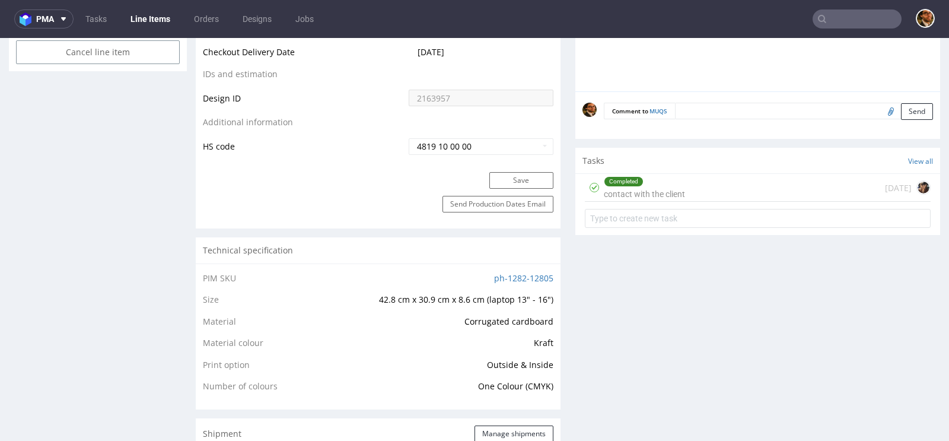
scroll to position [678, 0]
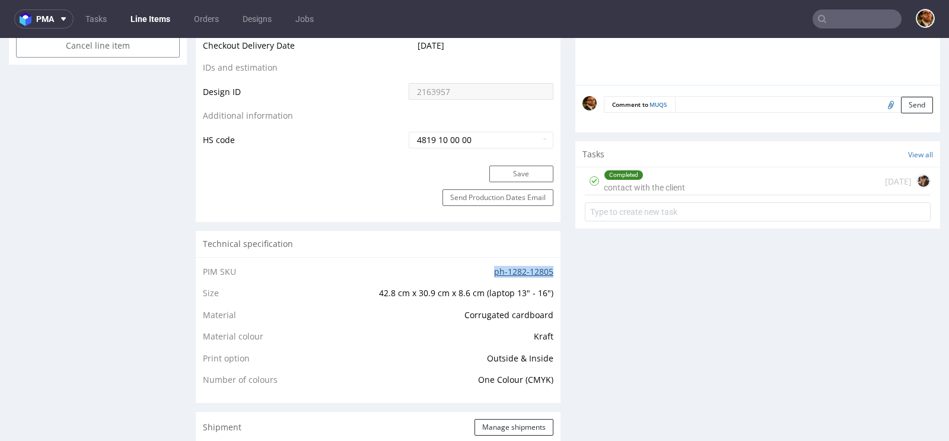
drag, startPoint x: 487, startPoint y: 272, endPoint x: 547, endPoint y: 267, distance: 60.6
click at [547, 267] on td "ph-1282-12805" at bounding box center [448, 275] width 210 height 22
copy link "ph-1282-12805"
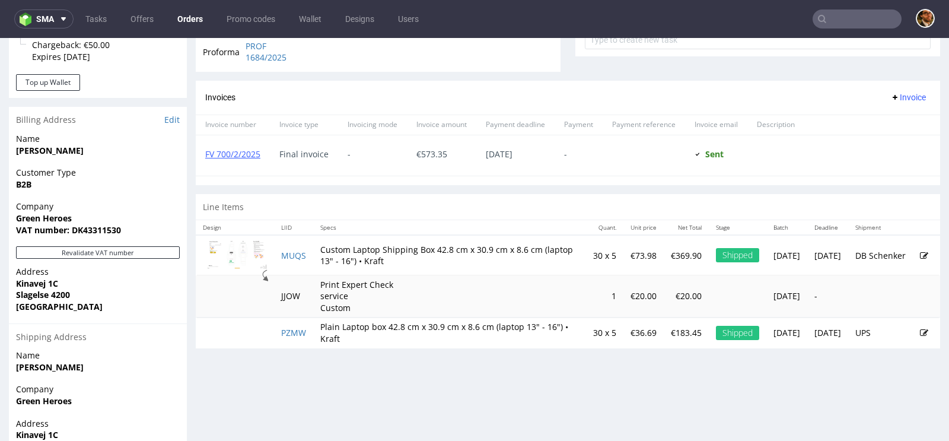
scroll to position [510, 0]
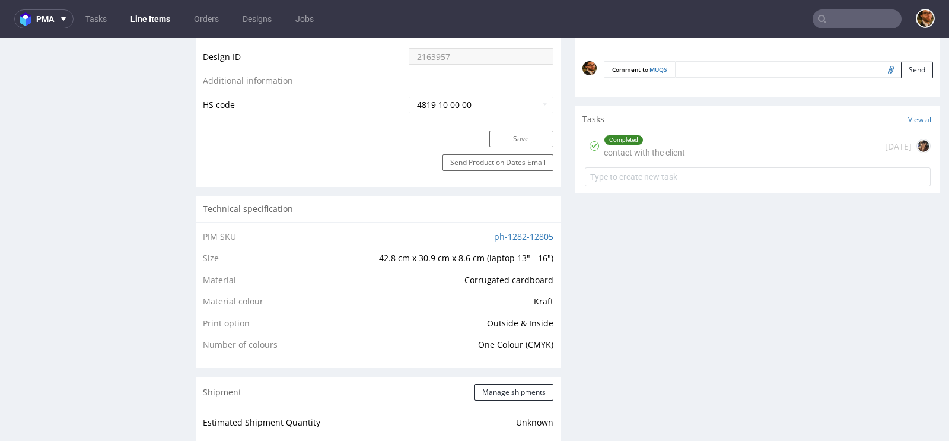
scroll to position [716, 0]
drag, startPoint x: 472, startPoint y: 238, endPoint x: 483, endPoint y: 235, distance: 11.1
click at [483, 235] on td "ph-1282-12805" at bounding box center [448, 238] width 210 height 22
copy link "ph-1282-12805"
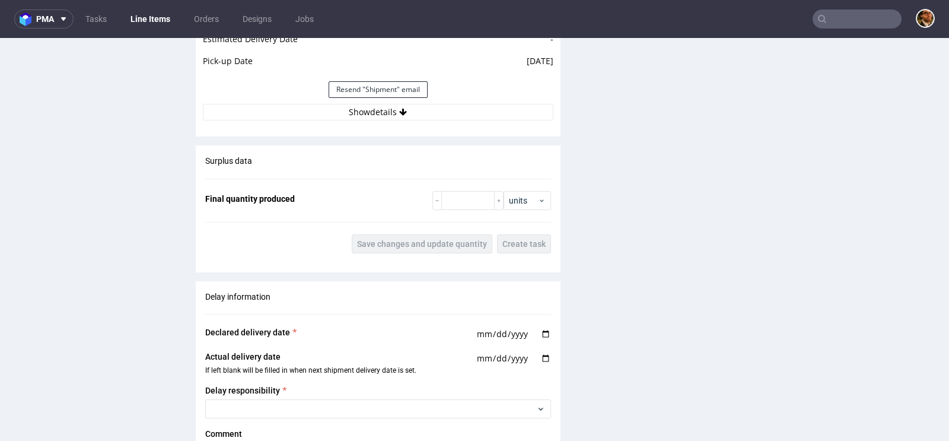
scroll to position [1514, 0]
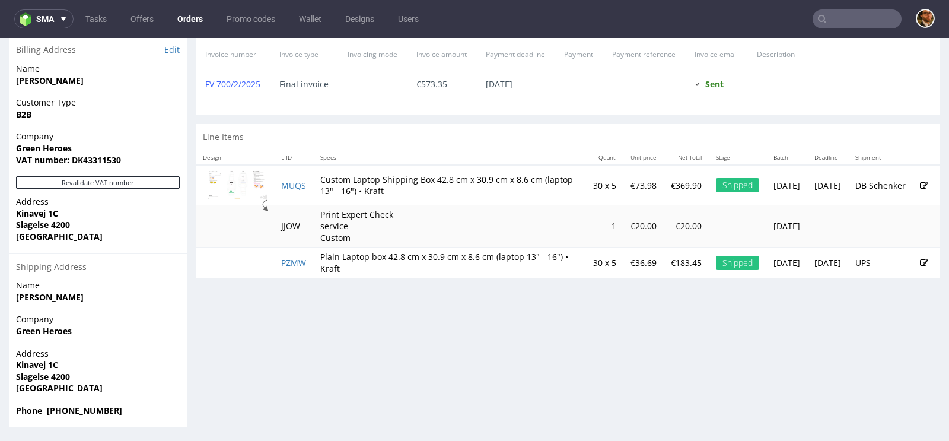
scroll to position [3, 0]
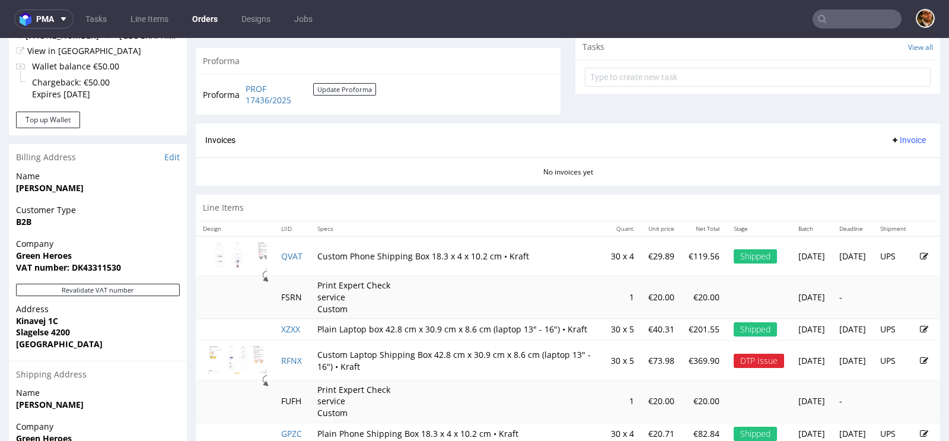
scroll to position [538, 0]
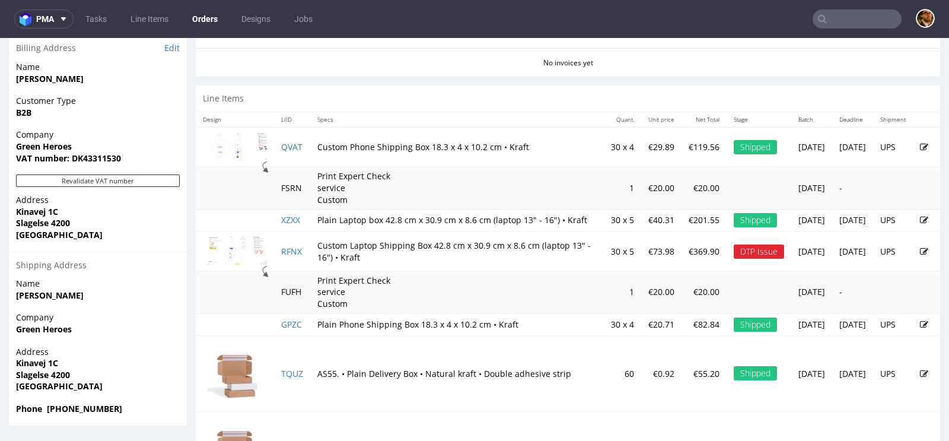
click at [681, 258] on td "€369.90" at bounding box center [703, 251] width 45 height 40
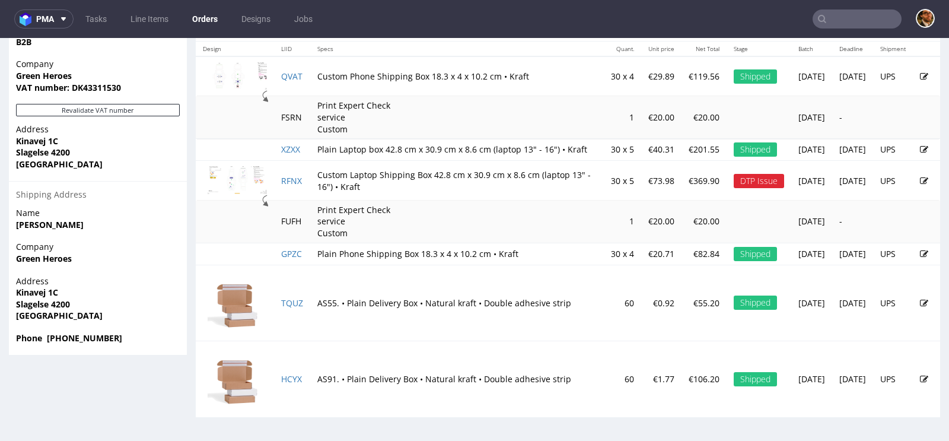
scroll to position [576, 0]
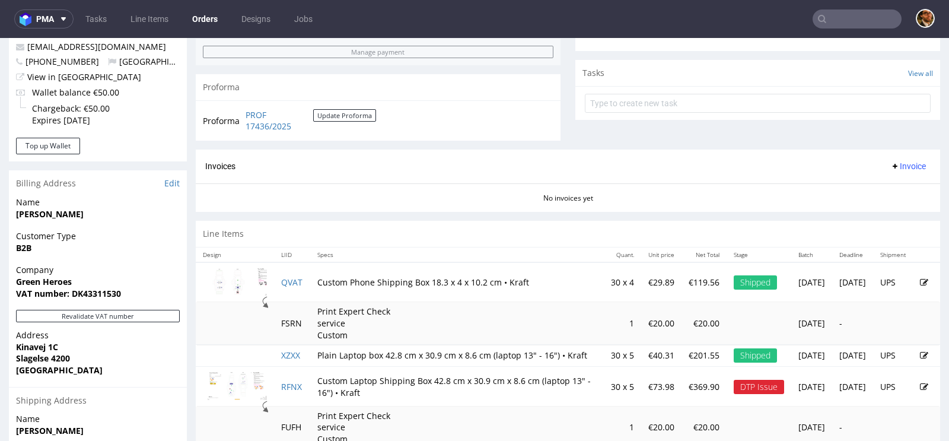
scroll to position [84, 0]
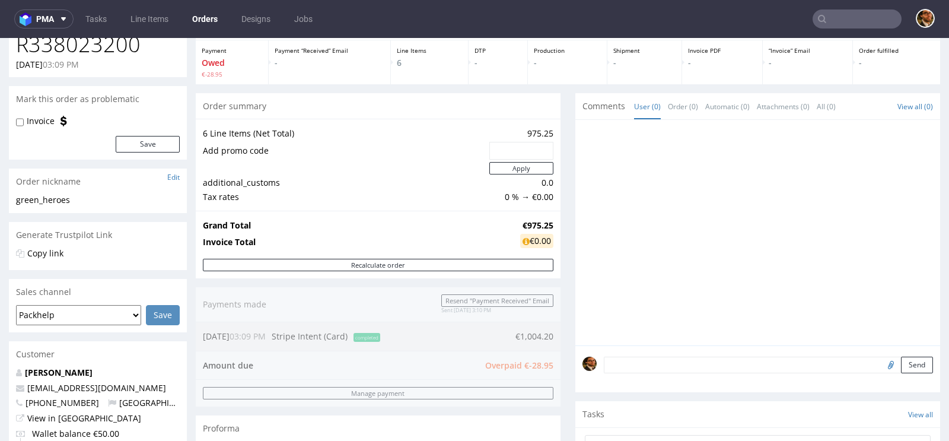
scroll to position [149, 0]
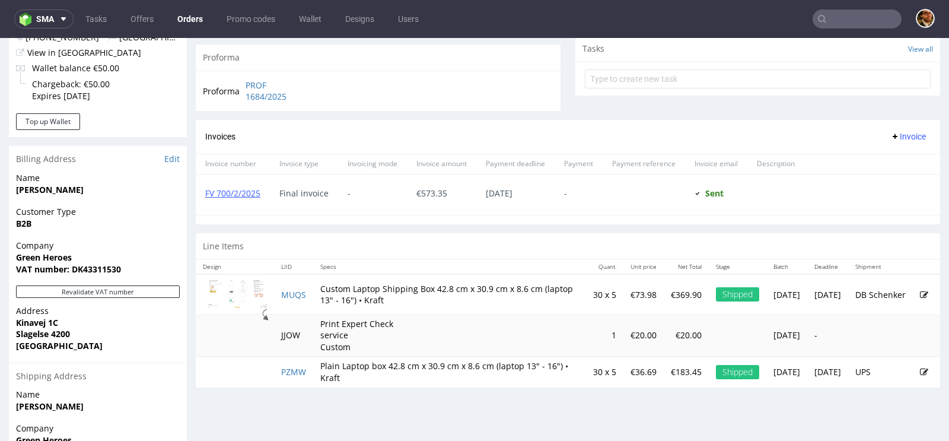
scroll to position [515, 0]
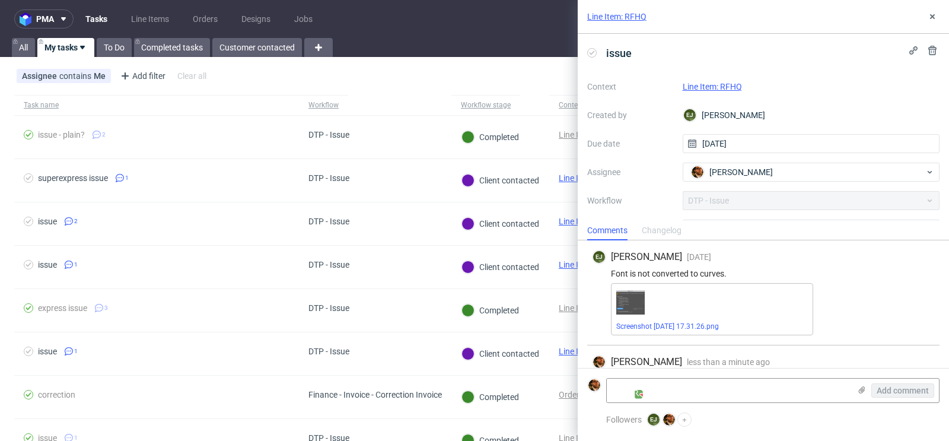
scroll to position [80, 0]
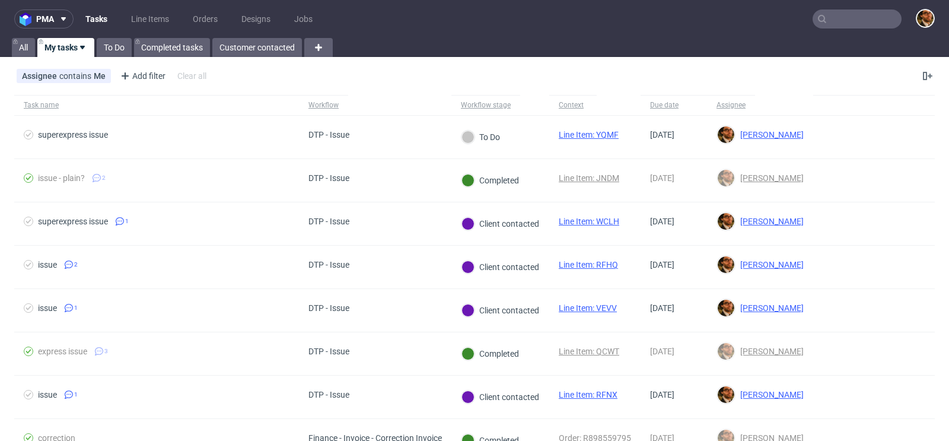
click at [841, 20] on input "text" at bounding box center [856, 18] width 89 height 19
paste input "R807452961"
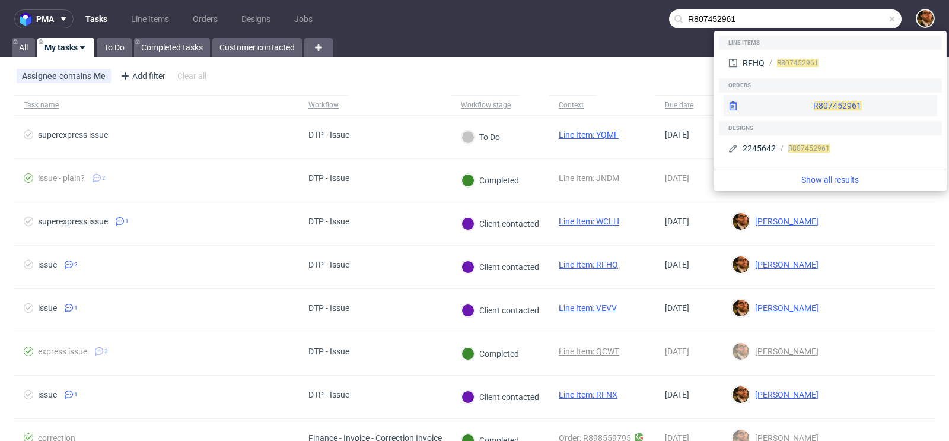
type input "R807452961"
click at [805, 106] on div "R807452961" at bounding box center [829, 105] width 213 height 21
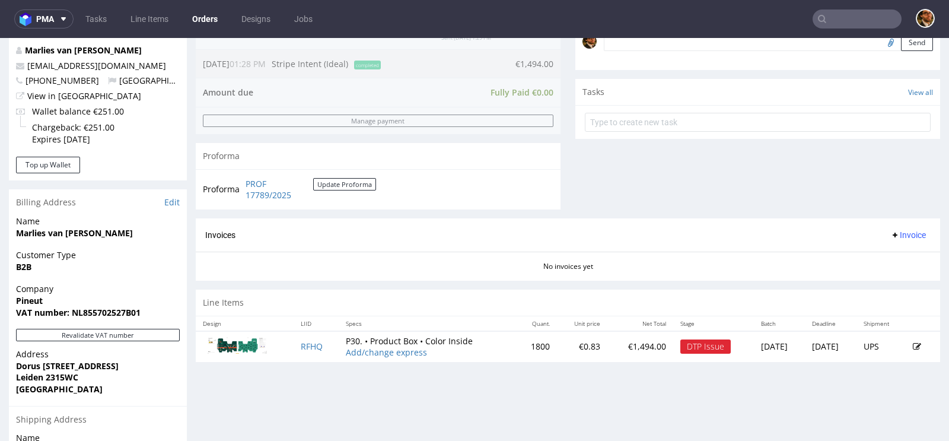
scroll to position [529, 0]
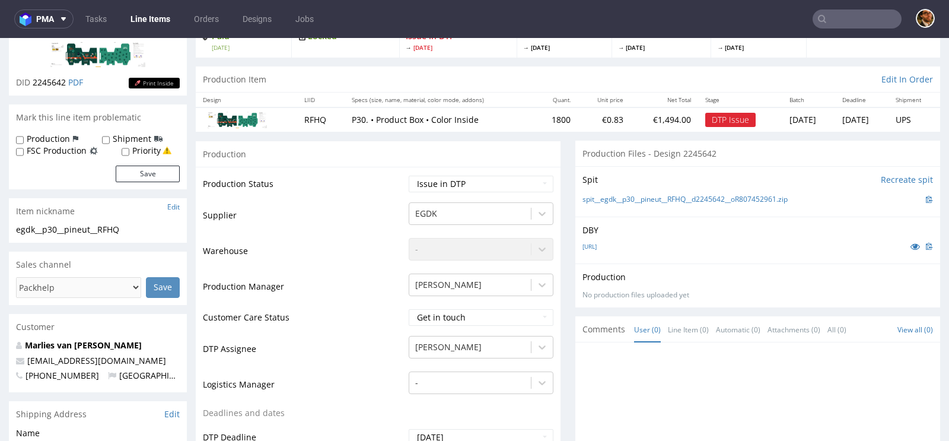
scroll to position [85, 0]
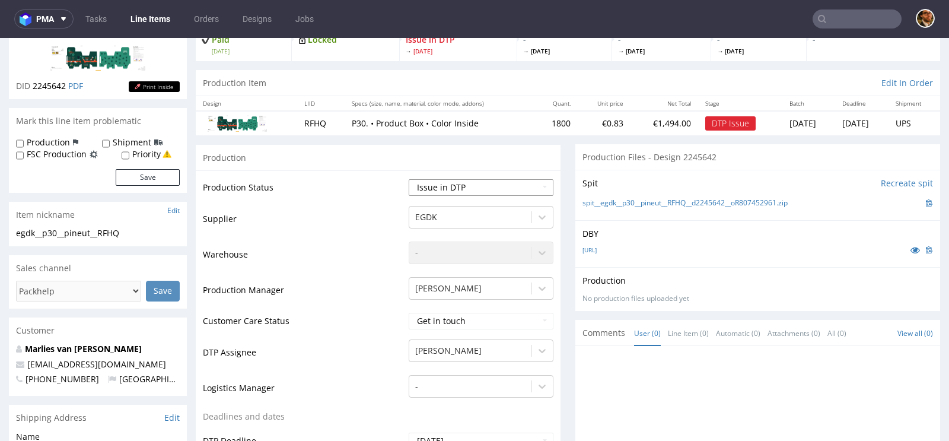
click at [541, 189] on select "Waiting for Artwork Waiting for Diecut Waiting for Mockup Waiting for DTP Waiti…" at bounding box center [481, 187] width 145 height 17
select select "back_for_dtp"
click at [409, 179] on select "Waiting for Artwork Waiting for Diecut Waiting for Mockup Waiting for DTP Waiti…" at bounding box center [481, 187] width 145 height 17
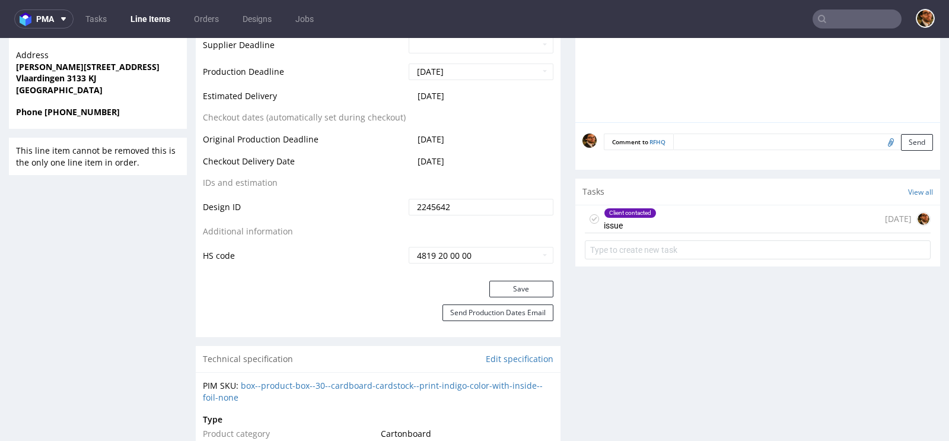
scroll to position [537, 0]
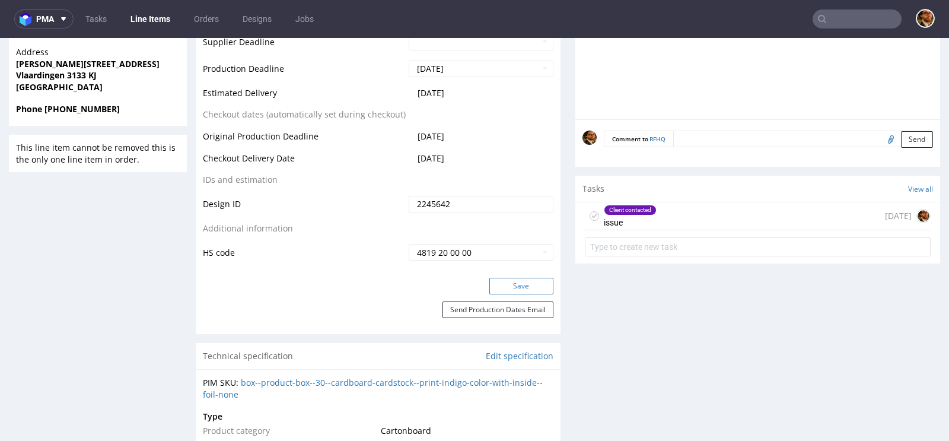
click at [520, 280] on button "Save" at bounding box center [521, 285] width 64 height 17
